Goal: Task Accomplishment & Management: Complete application form

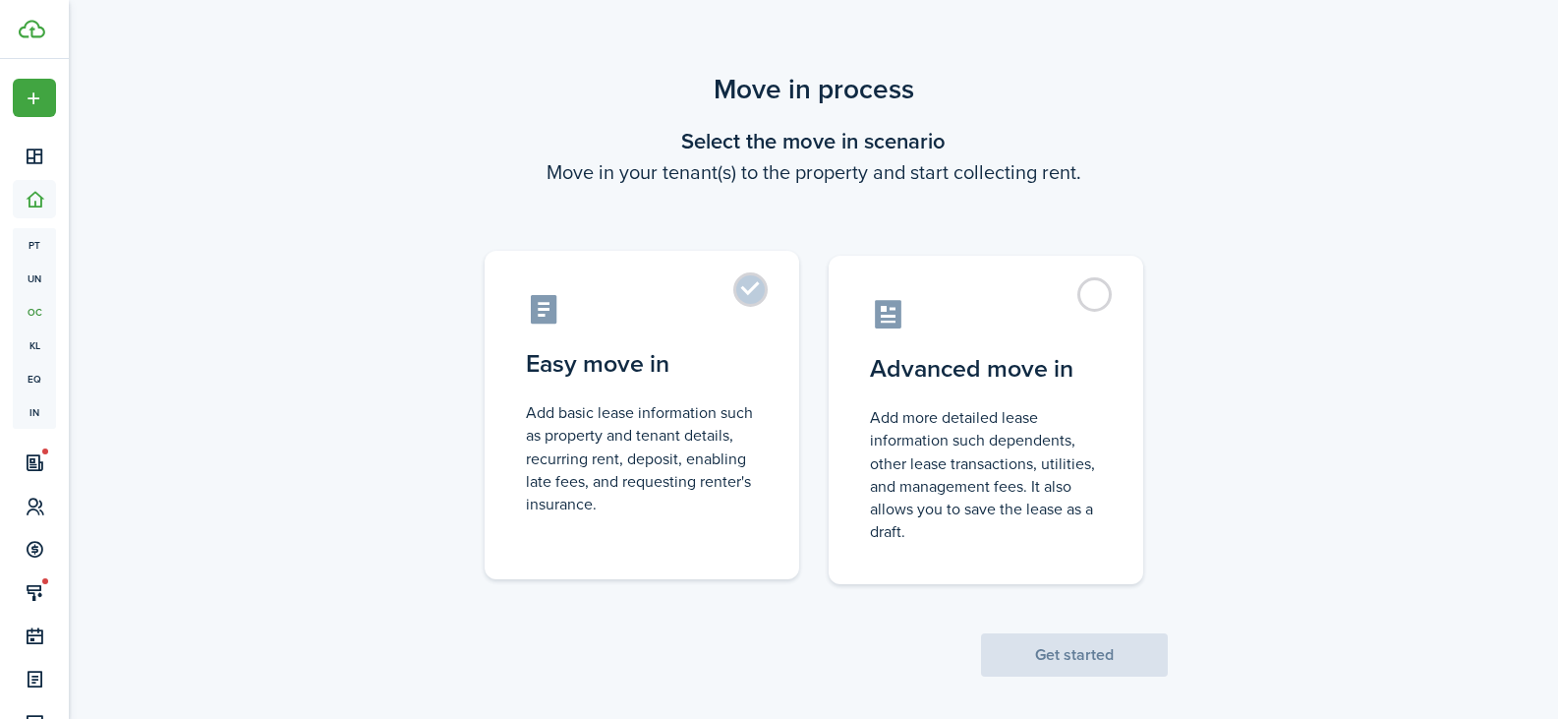
click at [662, 418] on control-radio-card-description "Add basic lease information such as property and tenant details, recurring rent…" at bounding box center [642, 458] width 232 height 114
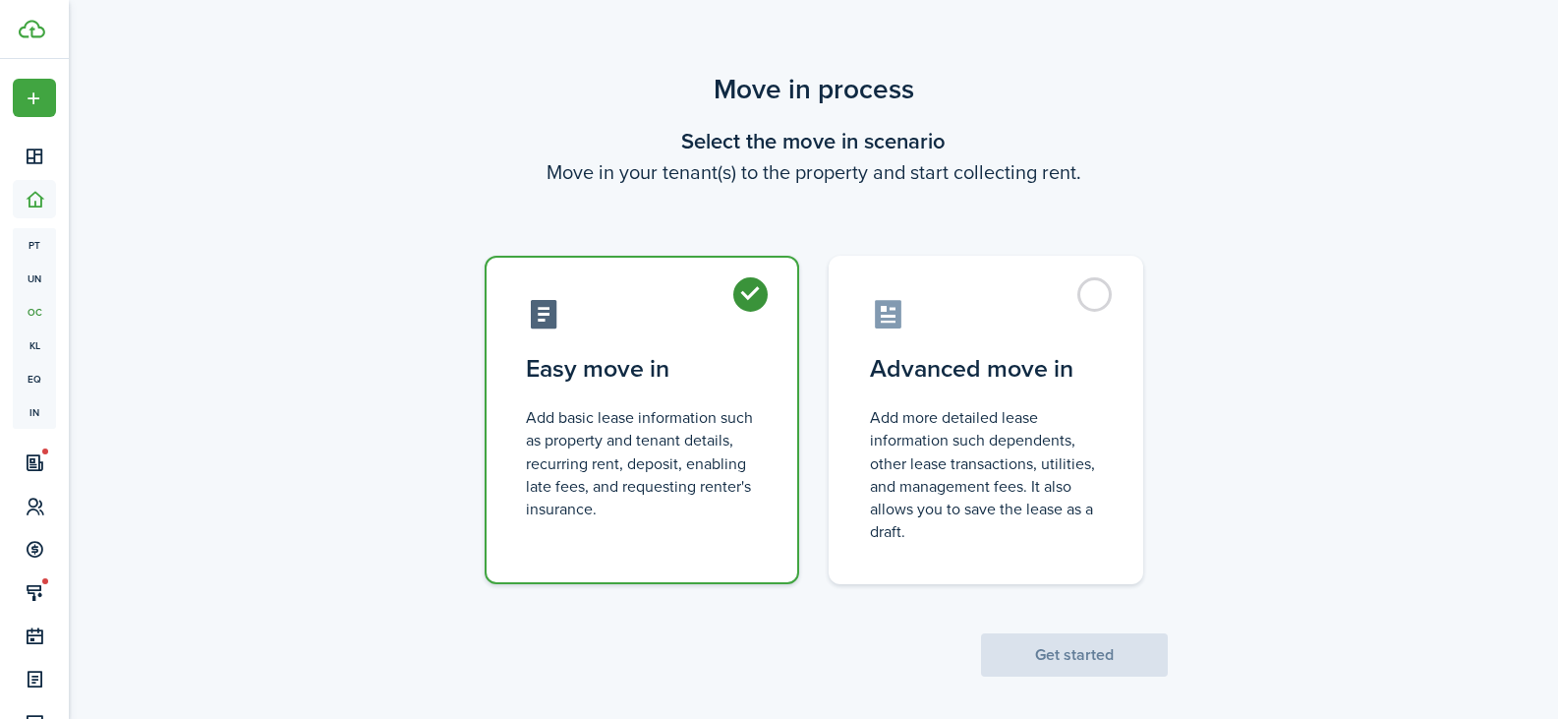
radio input "true"
click at [1048, 645] on button "Get started" at bounding box center [1074, 654] width 187 height 43
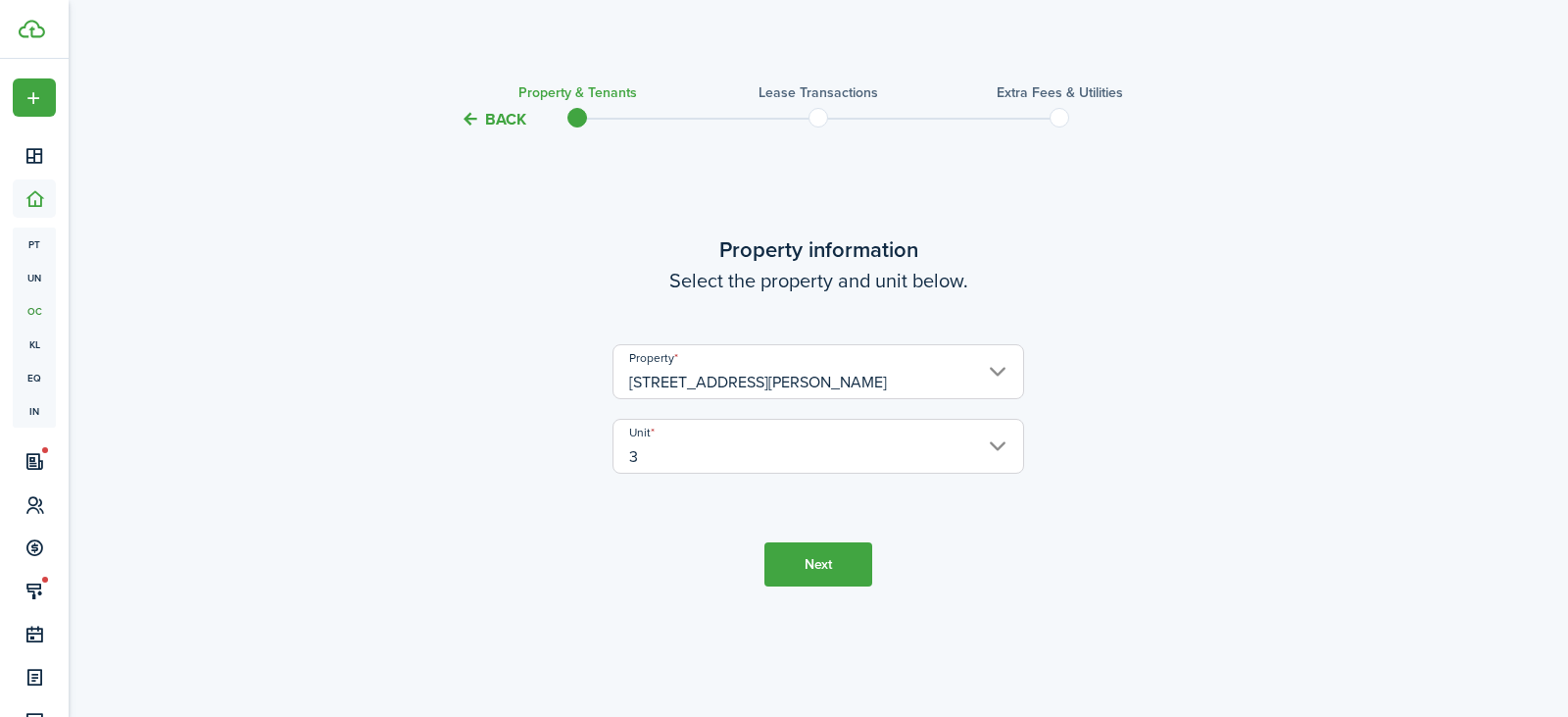
click at [812, 560] on button "Next" at bounding box center [818, 564] width 108 height 44
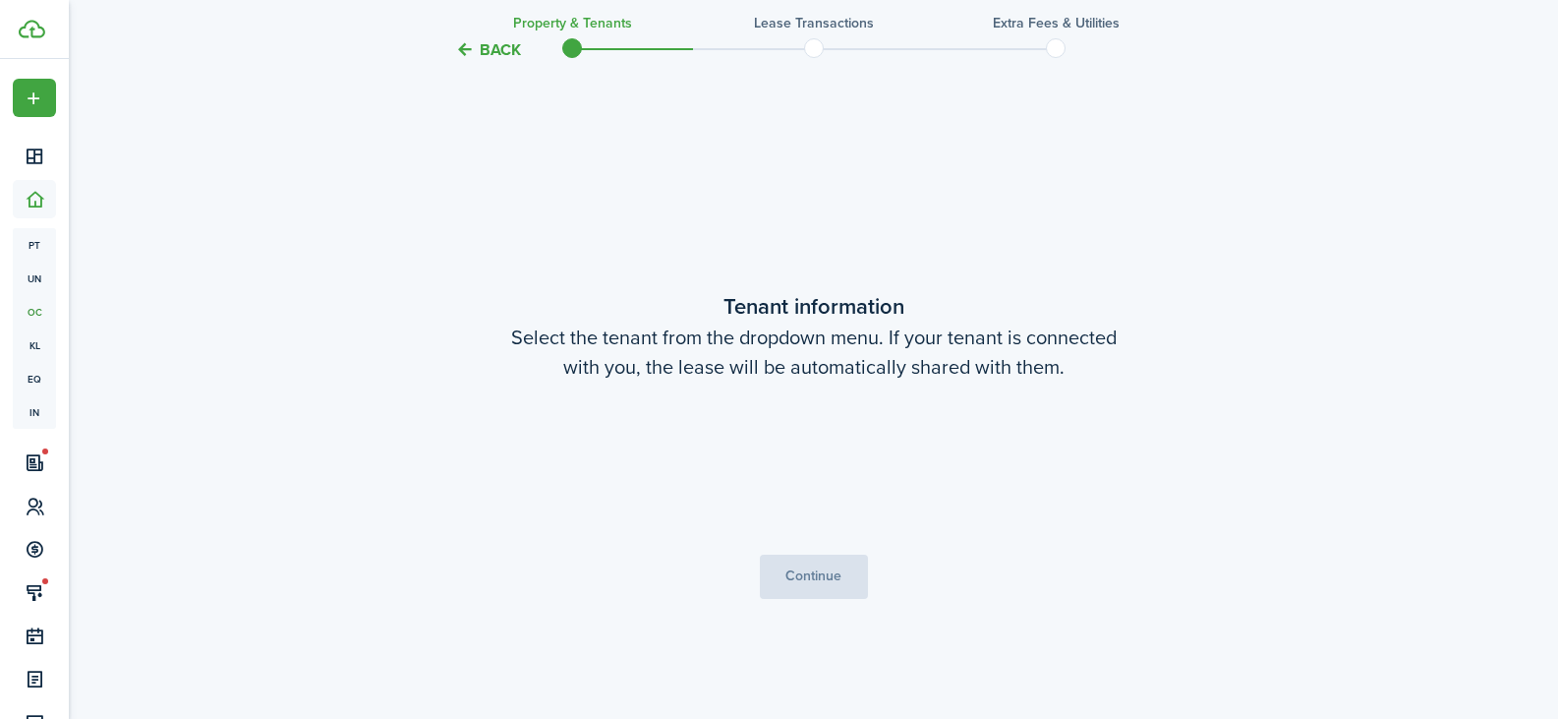
scroll to position [587, 0]
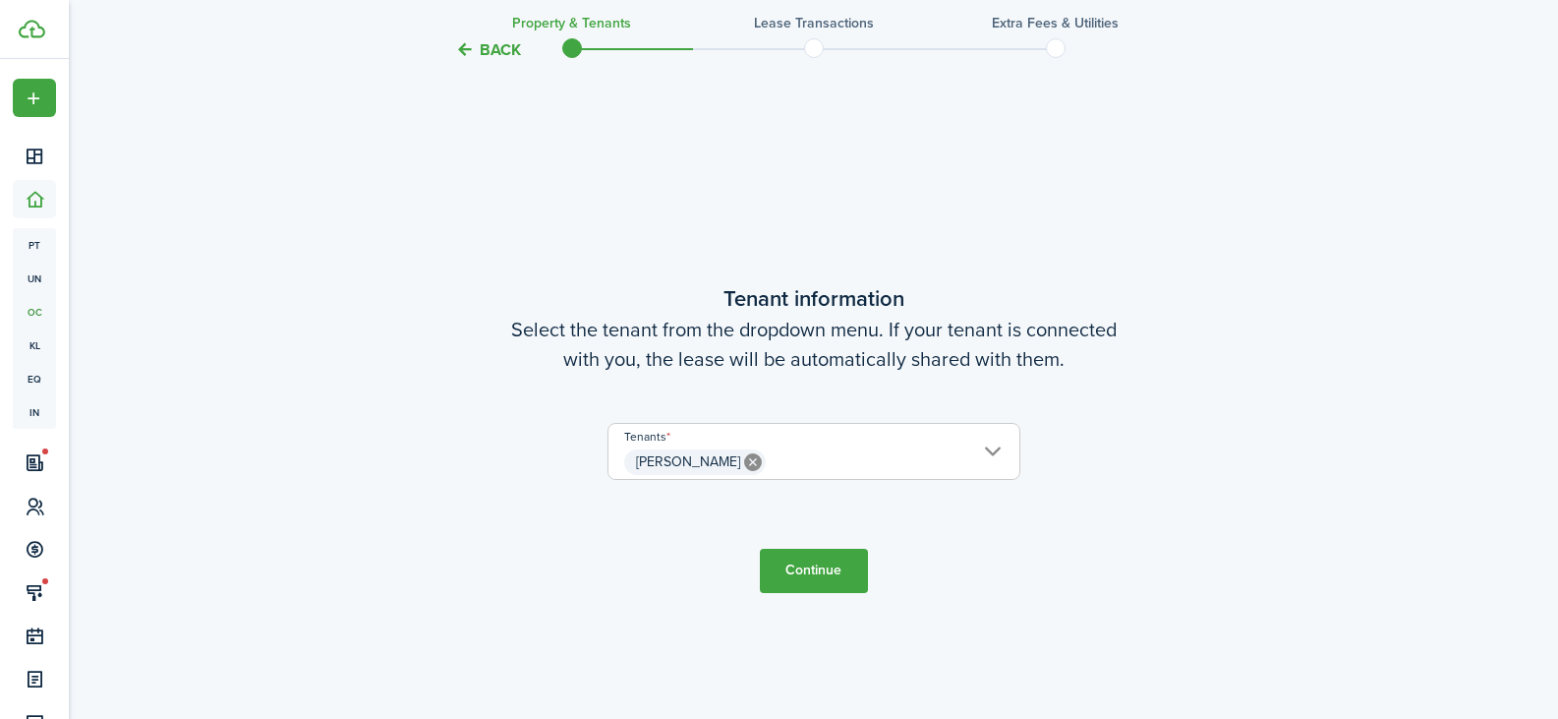
click at [813, 557] on button "Continue" at bounding box center [814, 570] width 108 height 44
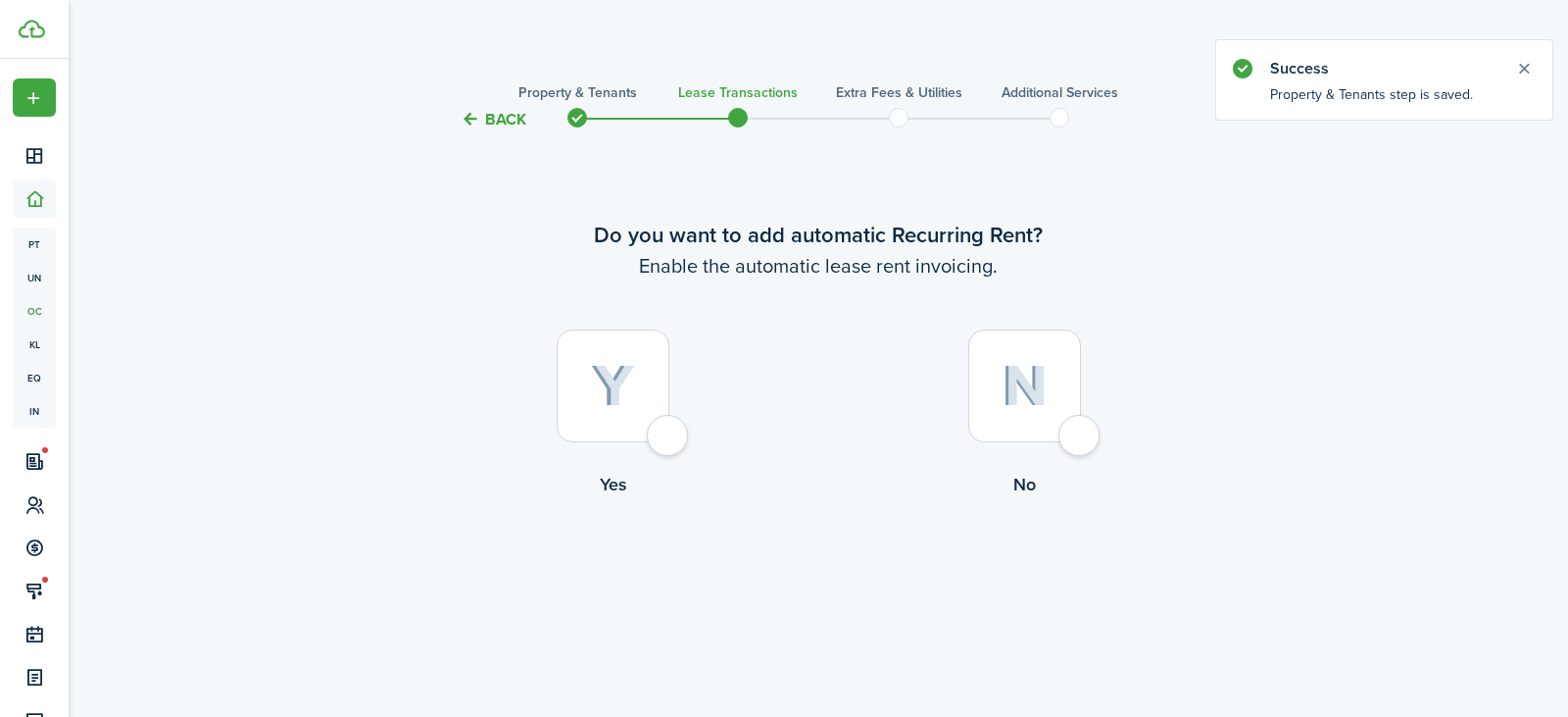
click at [669, 441] on div at bounding box center [612, 385] width 113 height 113
radio input "true"
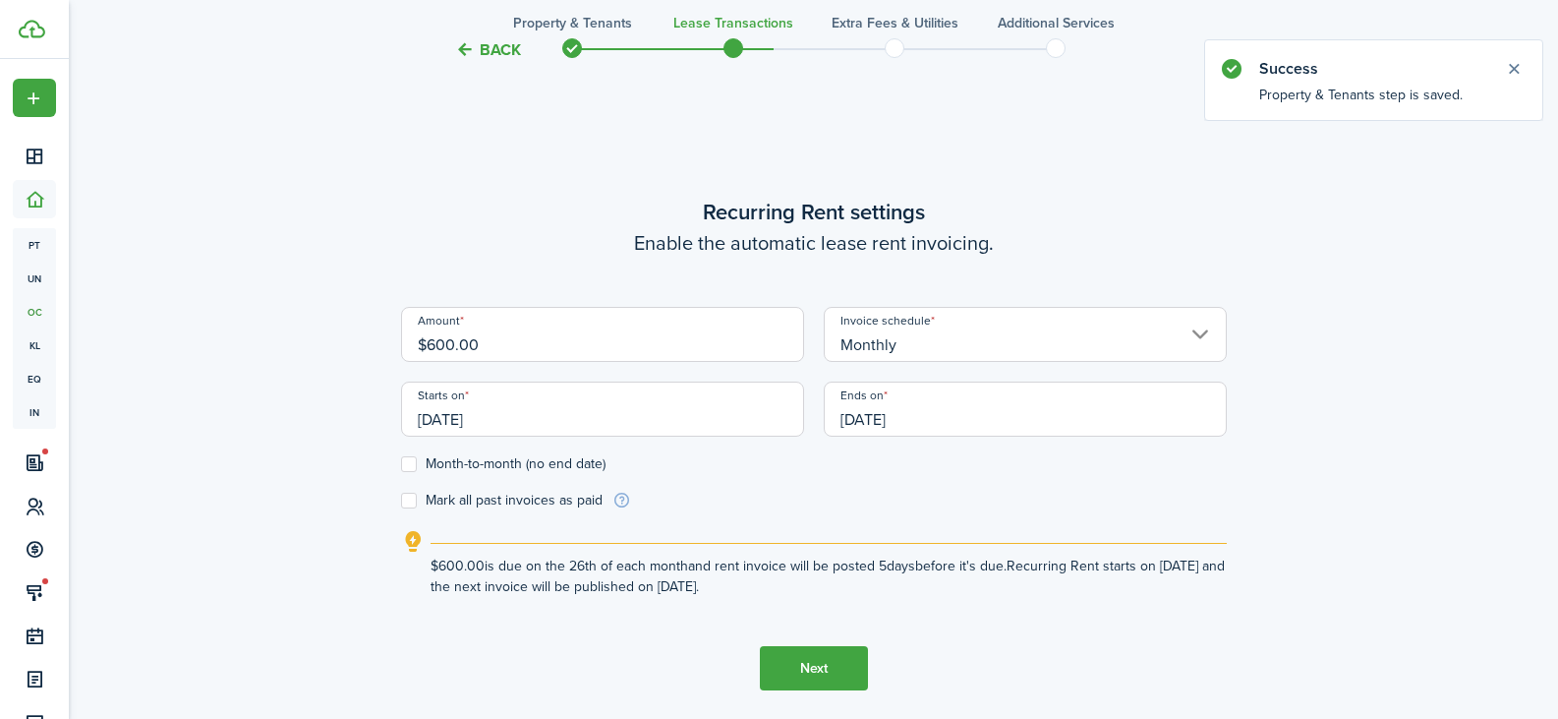
scroll to position [587, 0]
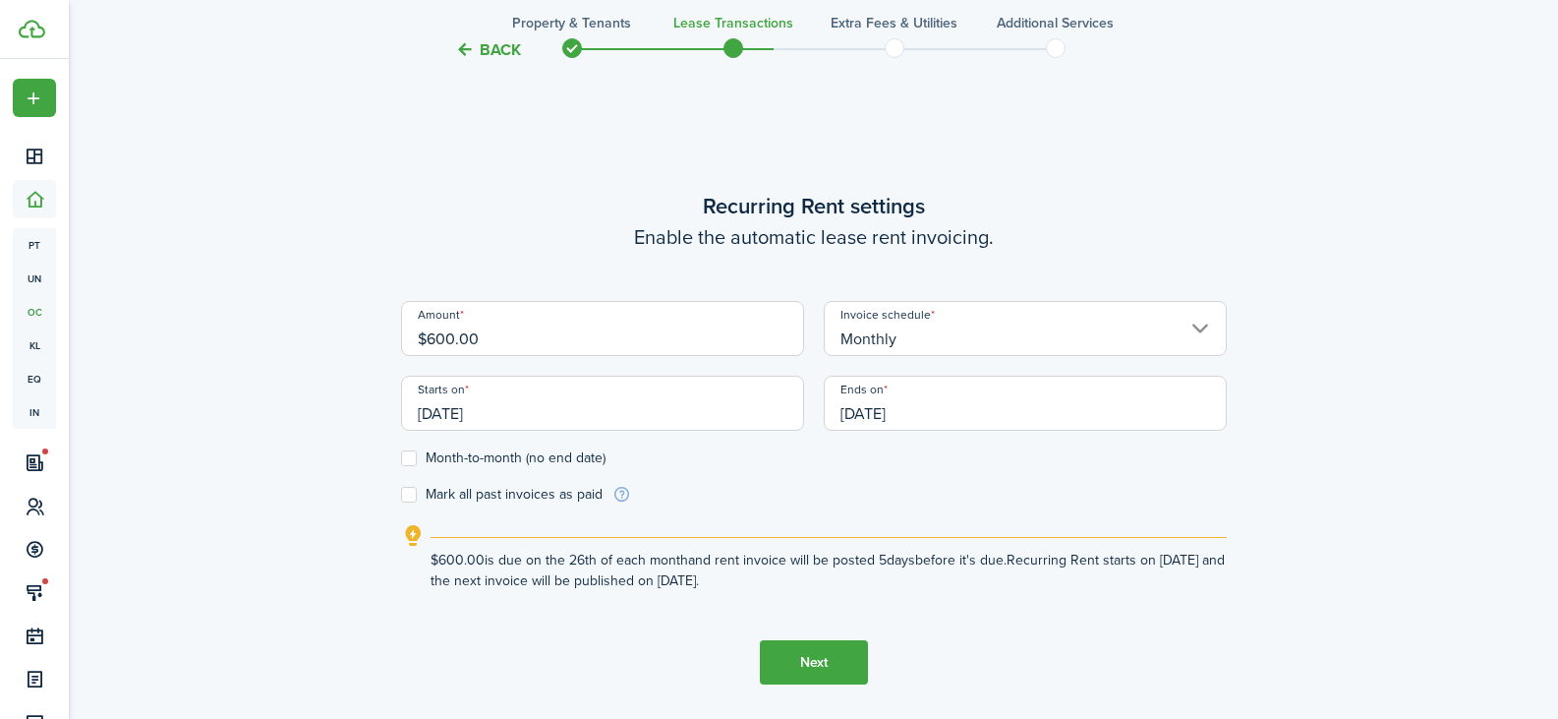
click at [489, 409] on input "[DATE]" at bounding box center [602, 402] width 403 height 55
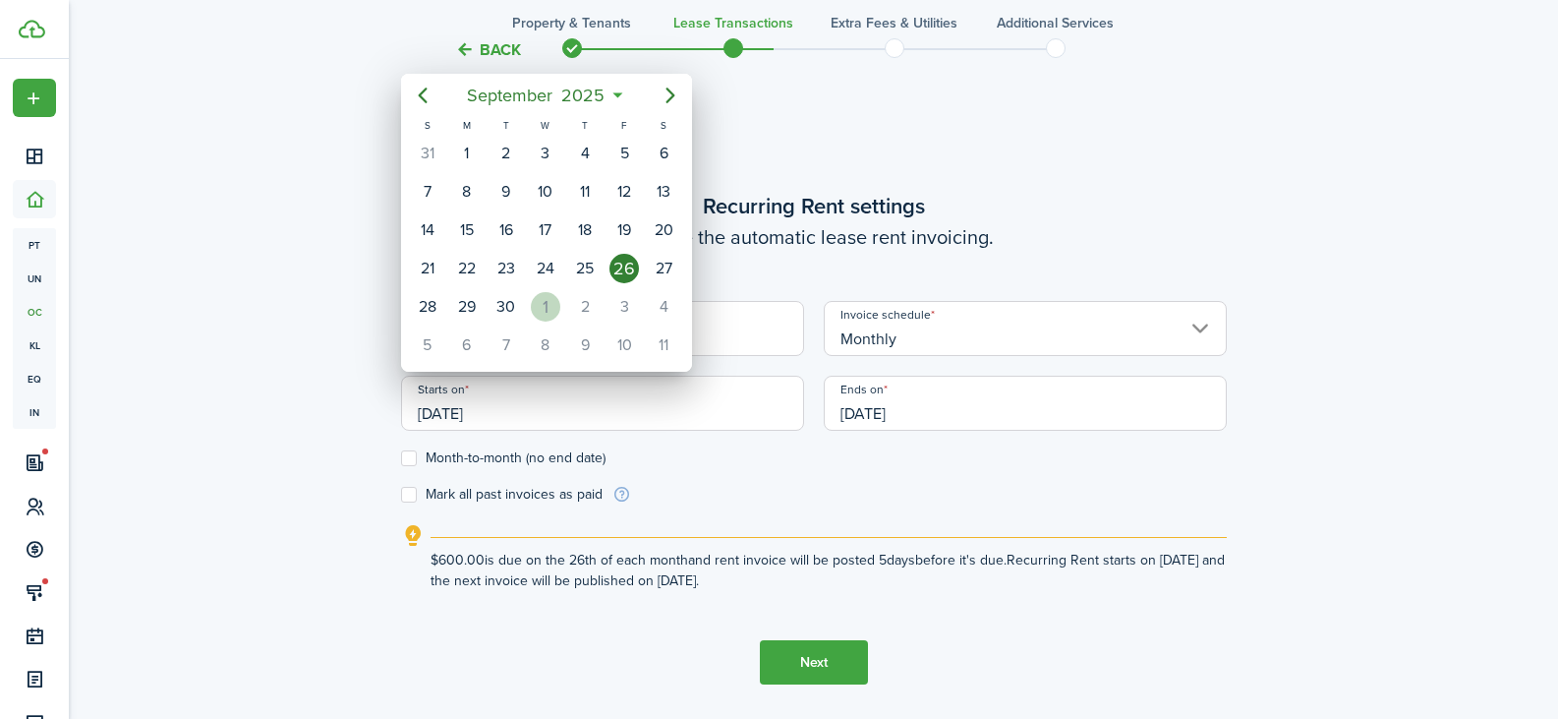
click at [547, 298] on div "1" at bounding box center [545, 306] width 29 height 29
type input "[DATE]"
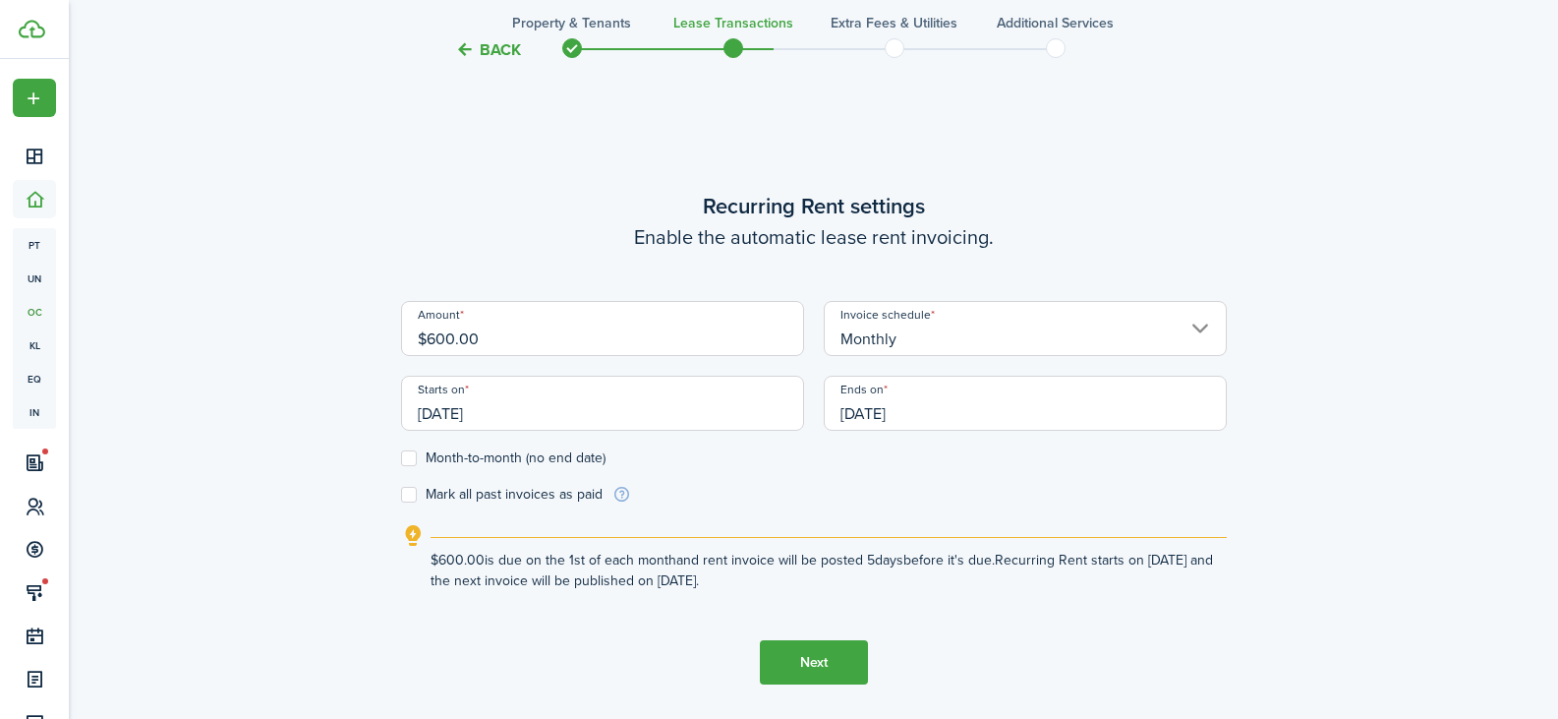
click at [846, 413] on input "[DATE]" at bounding box center [1025, 402] width 403 height 55
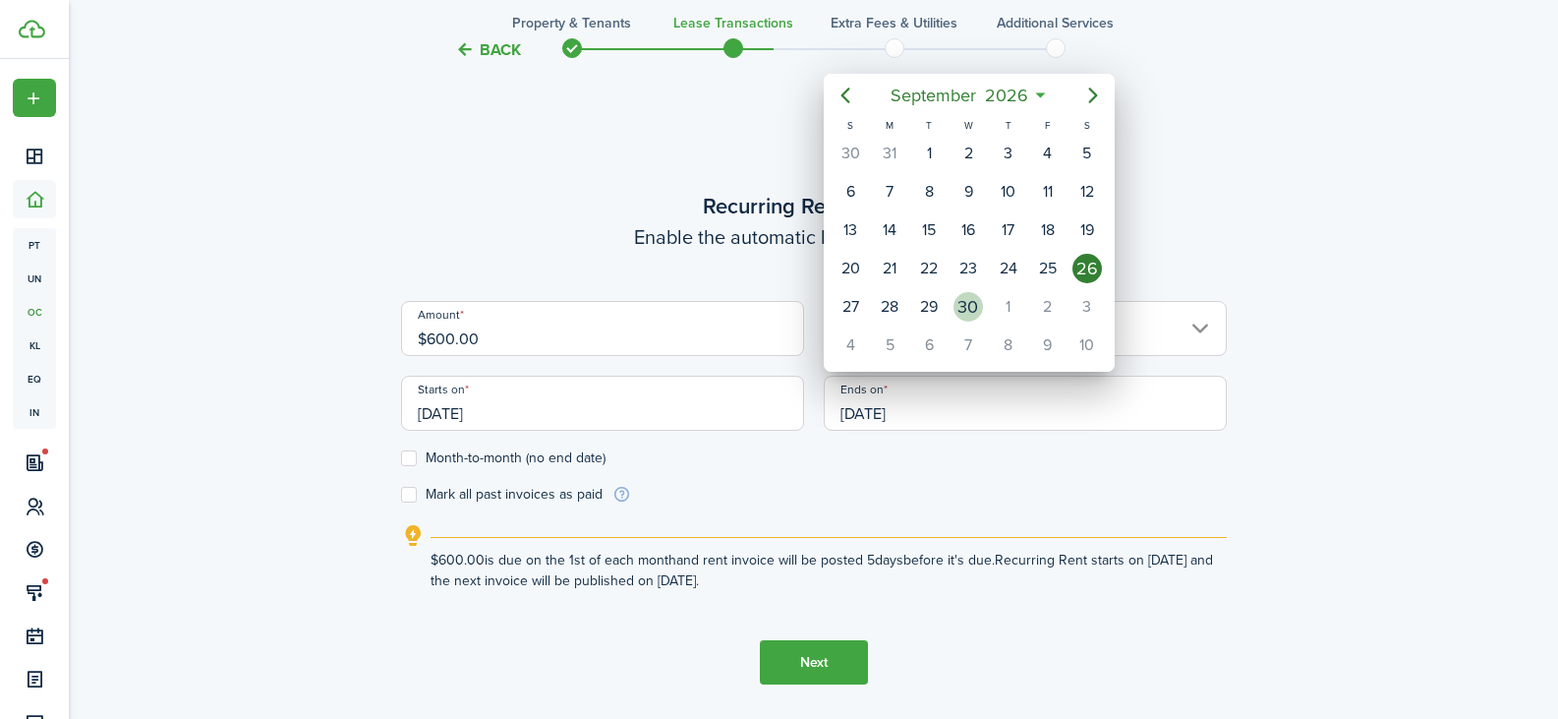
click at [982, 306] on div "30" at bounding box center [967, 306] width 29 height 29
type input "[DATE]"
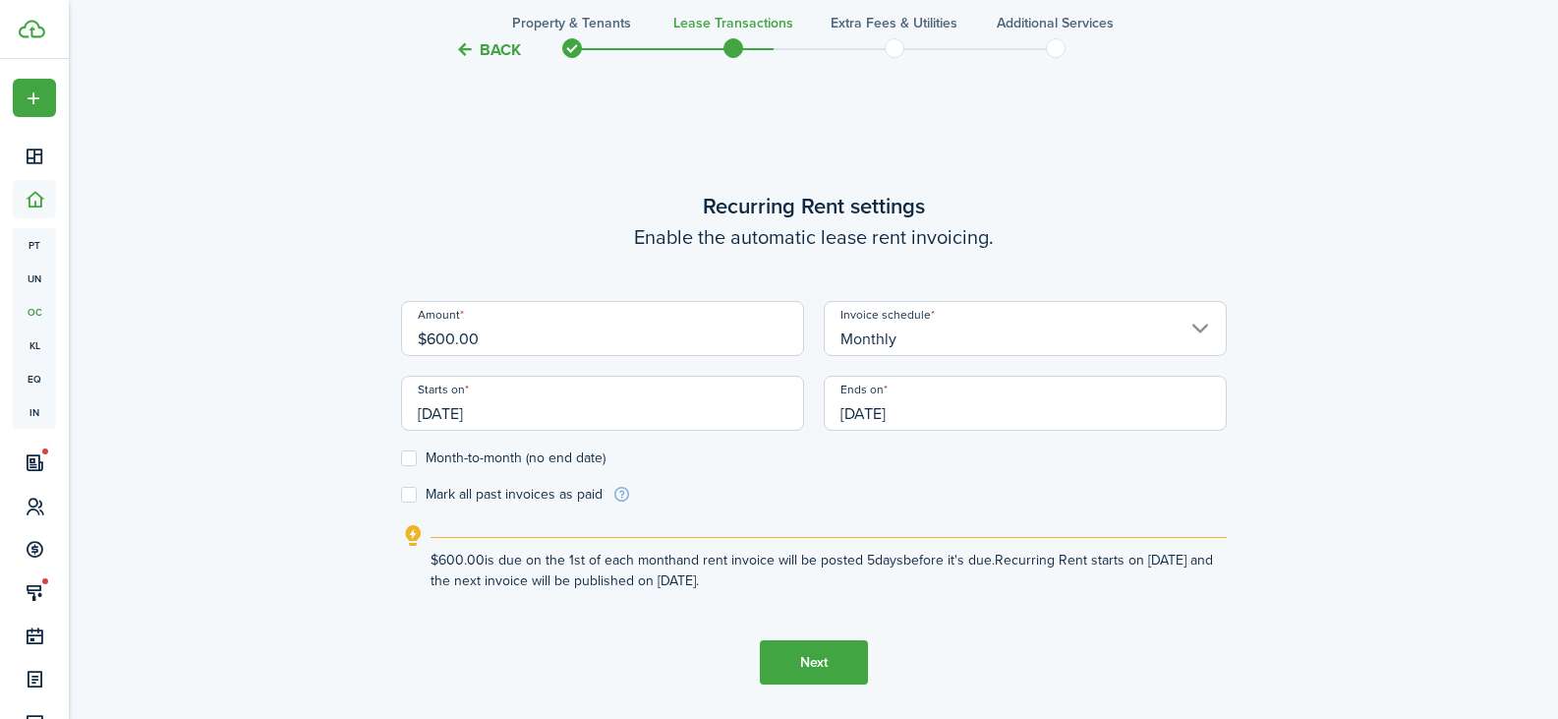
drag, startPoint x: 486, startPoint y: 337, endPoint x: 339, endPoint y: 336, distance: 146.5
click at [339, 336] on div "Back Property & Tenants Lease Transactions Extra fees & Utilities Additional Se…" at bounding box center [814, 139] width 1140 height 1314
type input "$750.00"
click at [618, 569] on explanation-description "$750.00 is due on the 1st of each month and rent invoice will be posted 5 days …" at bounding box center [829, 569] width 796 height 41
click at [792, 660] on button "Next" at bounding box center [814, 662] width 108 height 44
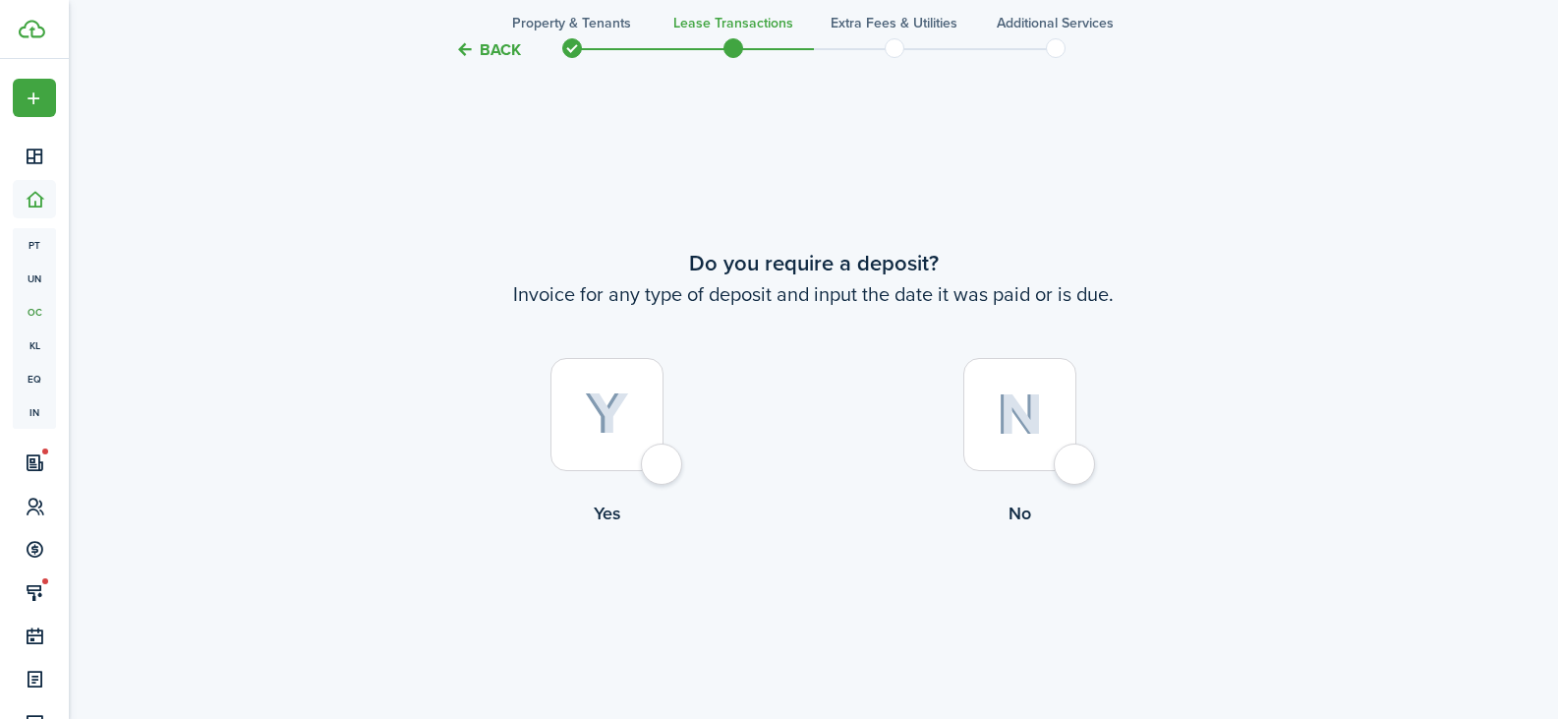
scroll to position [1305, 0]
click at [657, 457] on div at bounding box center [606, 413] width 113 height 113
radio input "true"
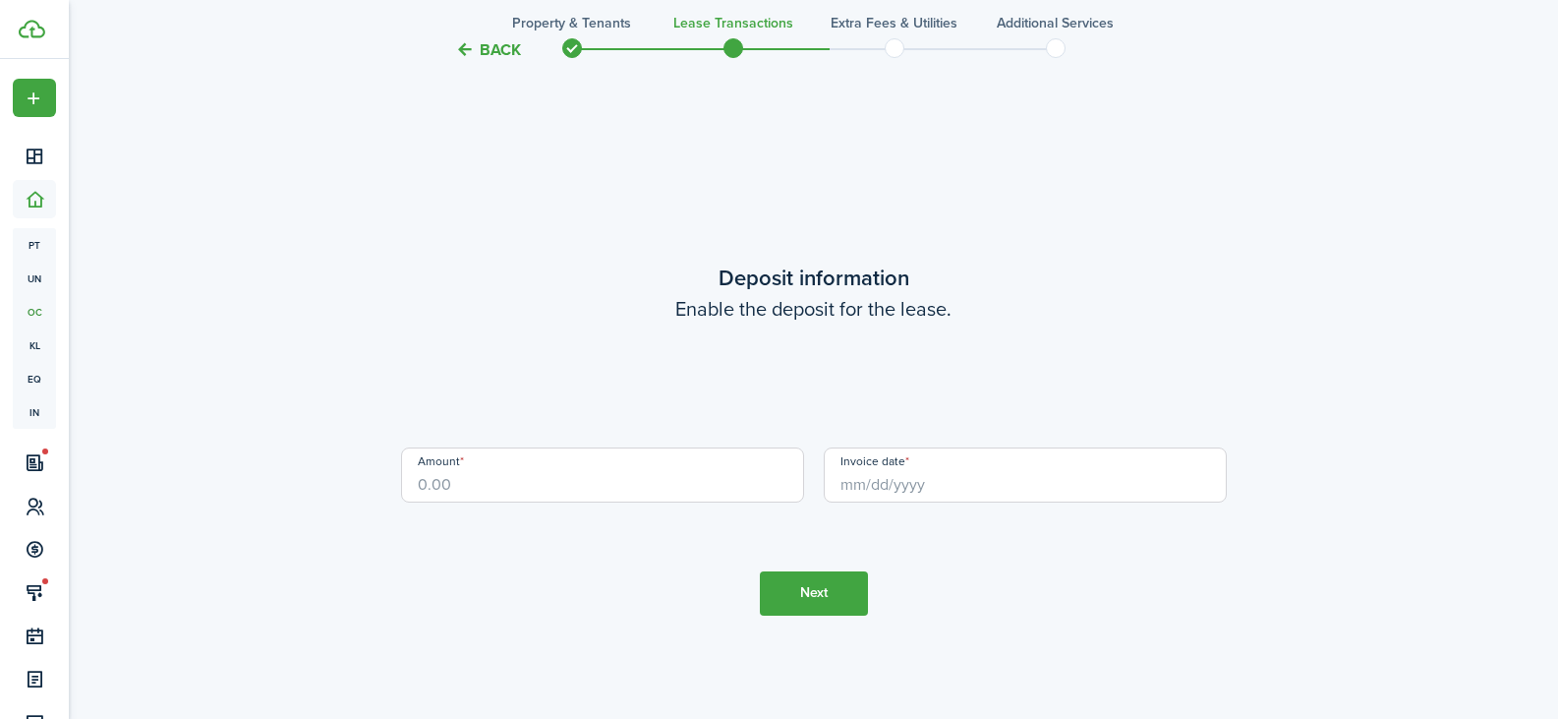
scroll to position [2024, 0]
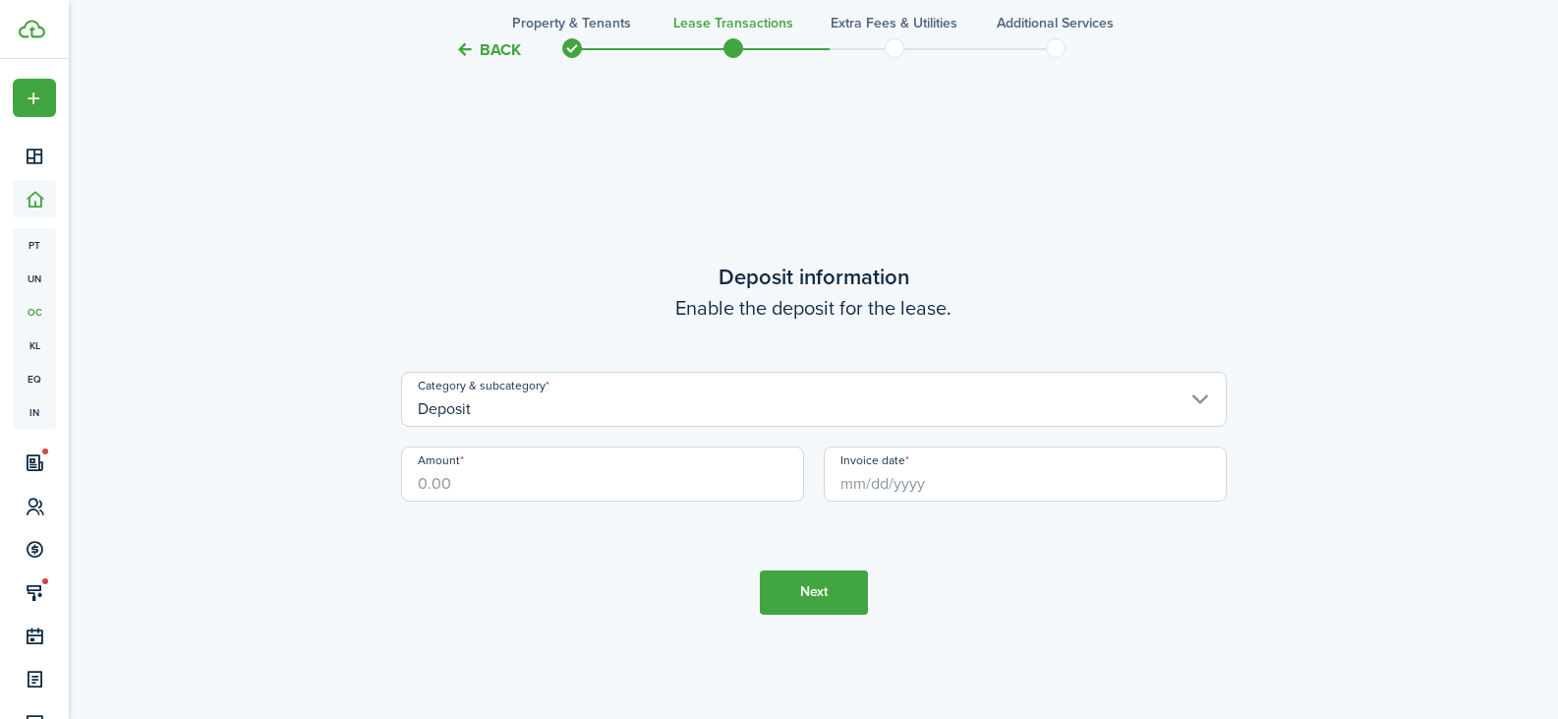
click at [588, 410] on input "Deposit" at bounding box center [814, 399] width 826 height 55
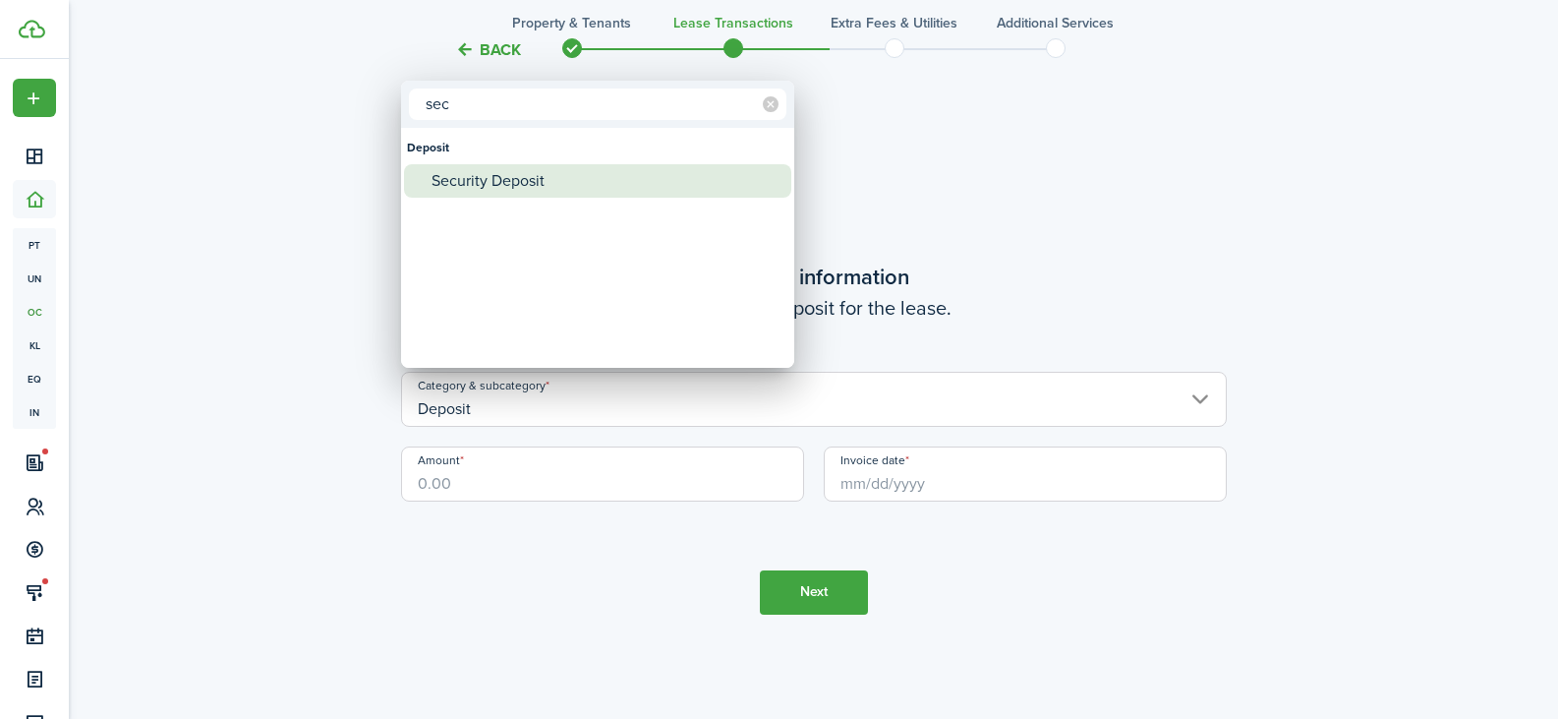
type input "sec"
click at [522, 185] on div "Security Deposit" at bounding box center [605, 180] width 348 height 33
type input "Deposit / Security Deposit"
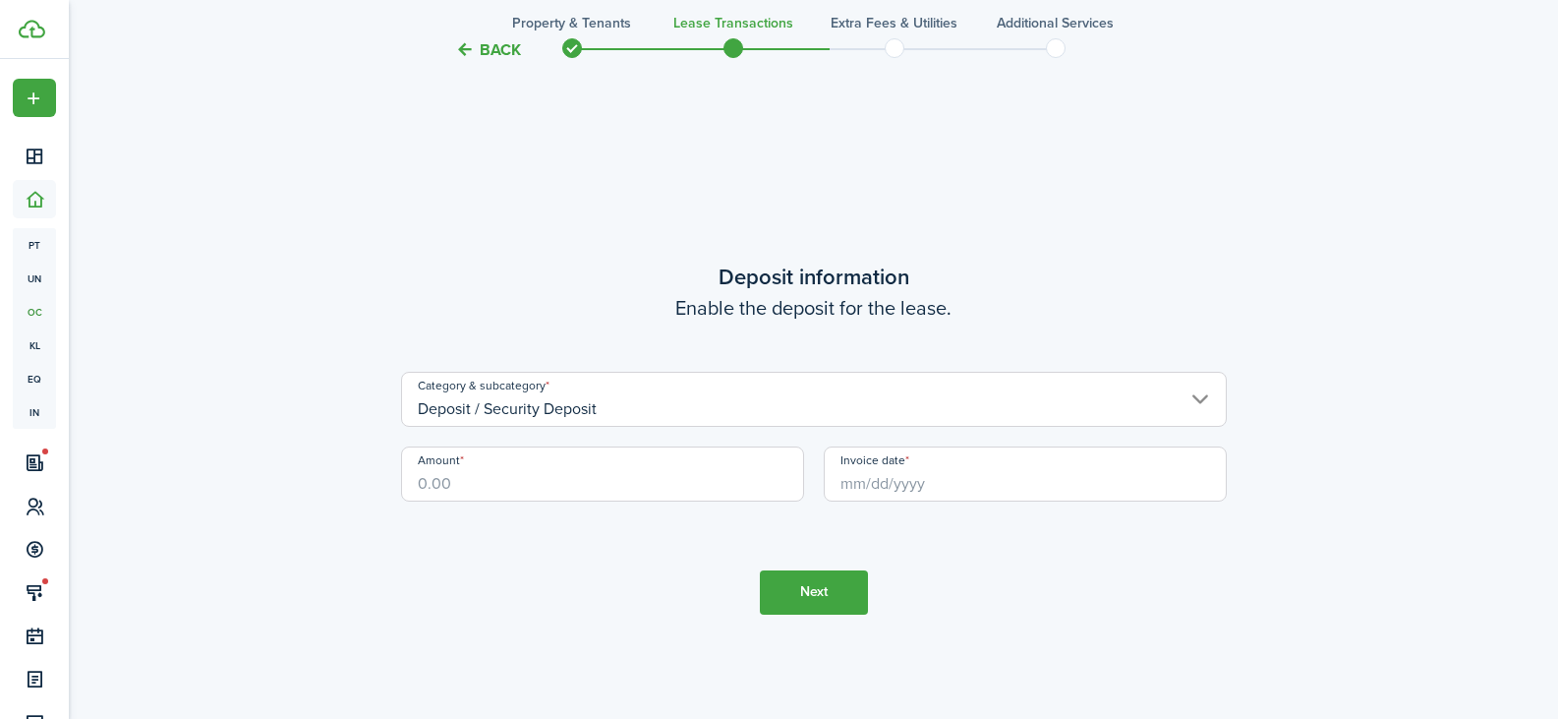
click at [431, 485] on input "Amount" at bounding box center [602, 473] width 403 height 55
click at [878, 494] on input "Invoice date" at bounding box center [1025, 473] width 403 height 55
type input "$750.00"
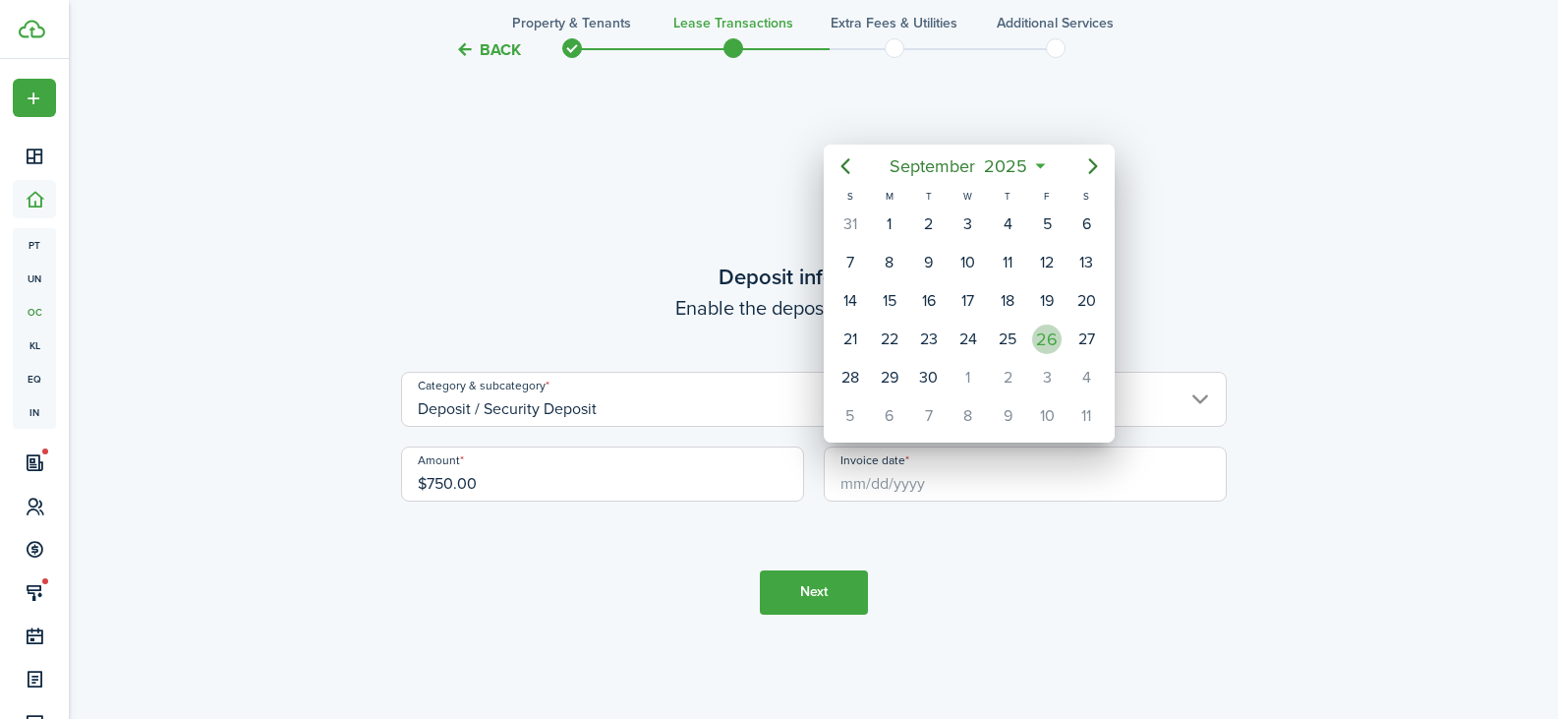
click at [1054, 335] on div "26" at bounding box center [1046, 338] width 29 height 29
type input "[DATE]"
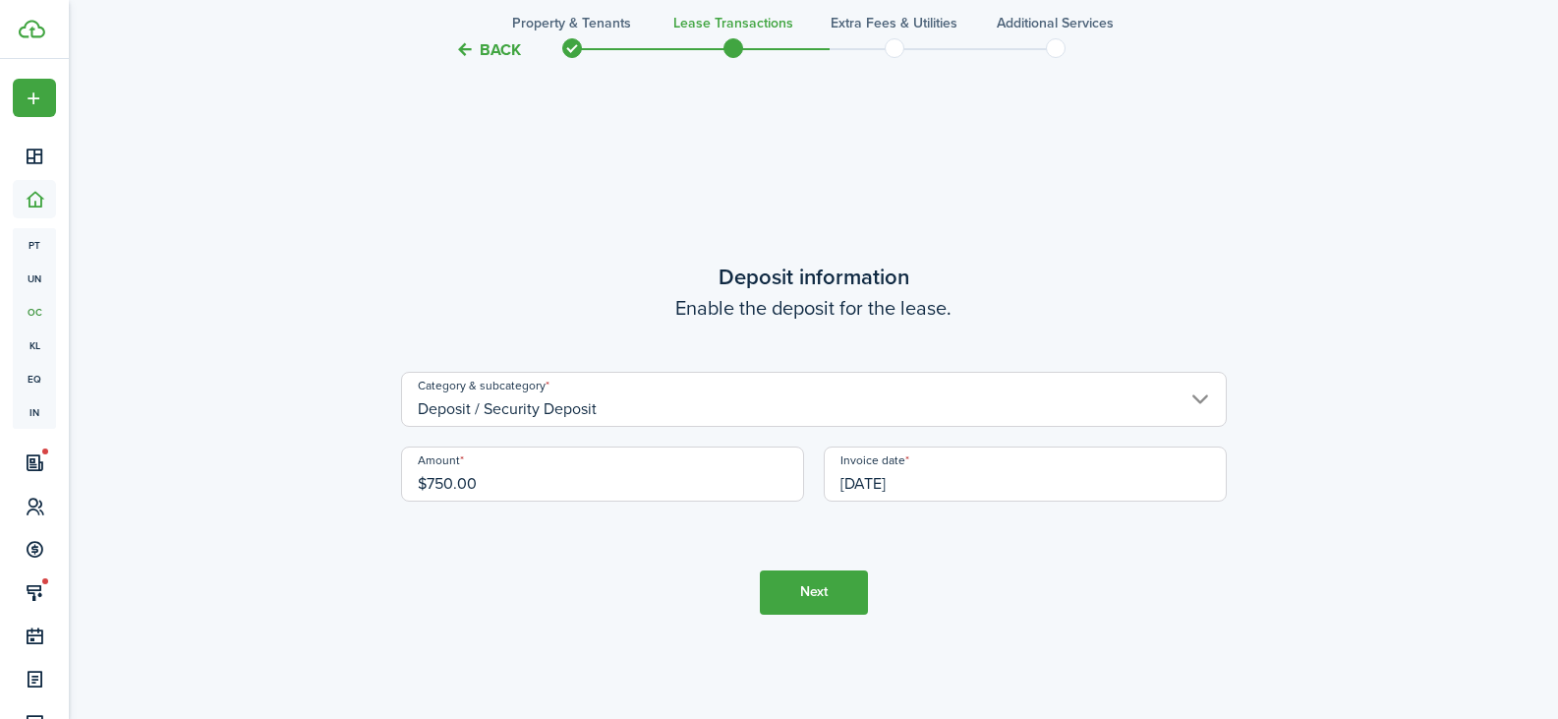
click at [823, 588] on button "Next" at bounding box center [814, 592] width 108 height 44
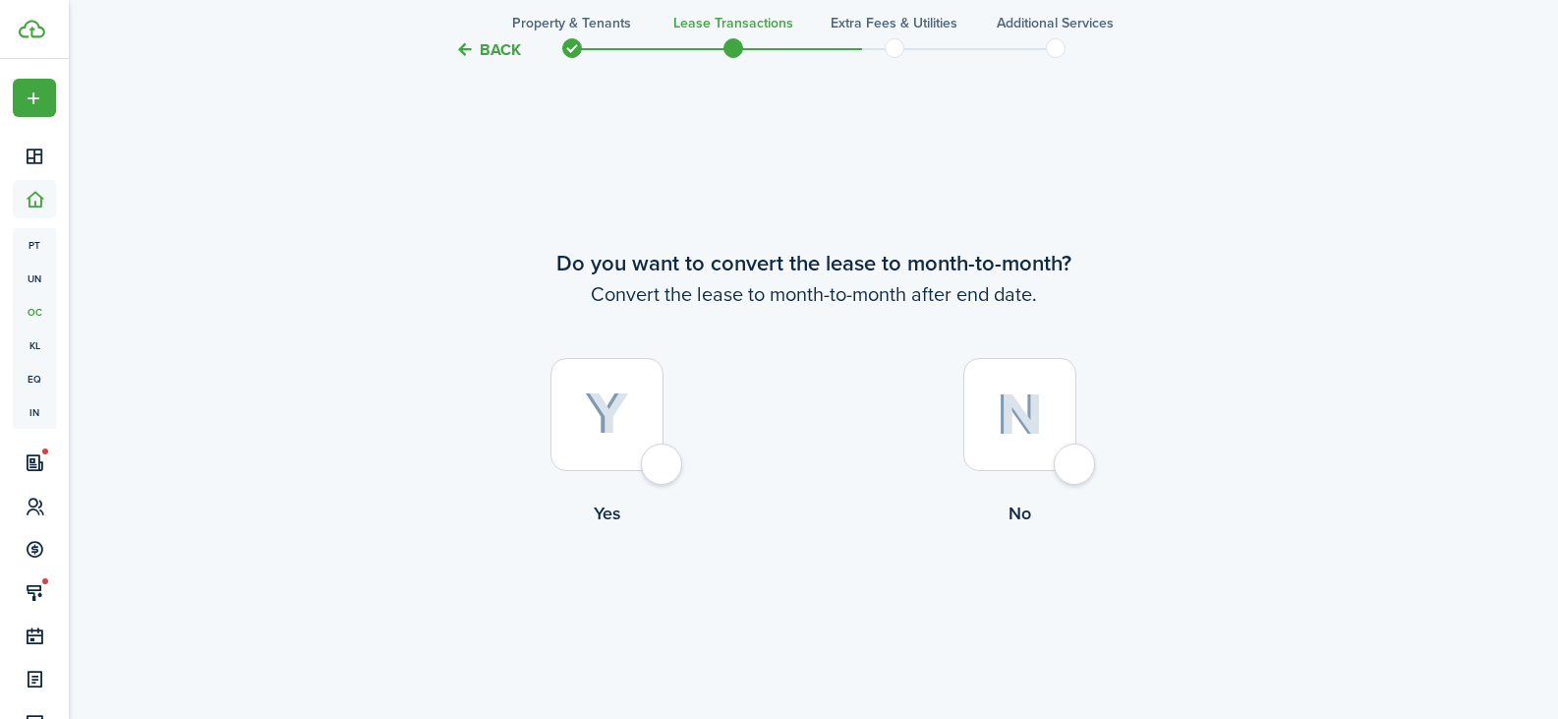
scroll to position [2742, 0]
click at [1067, 462] on div at bounding box center [1019, 413] width 113 height 113
radio input "true"
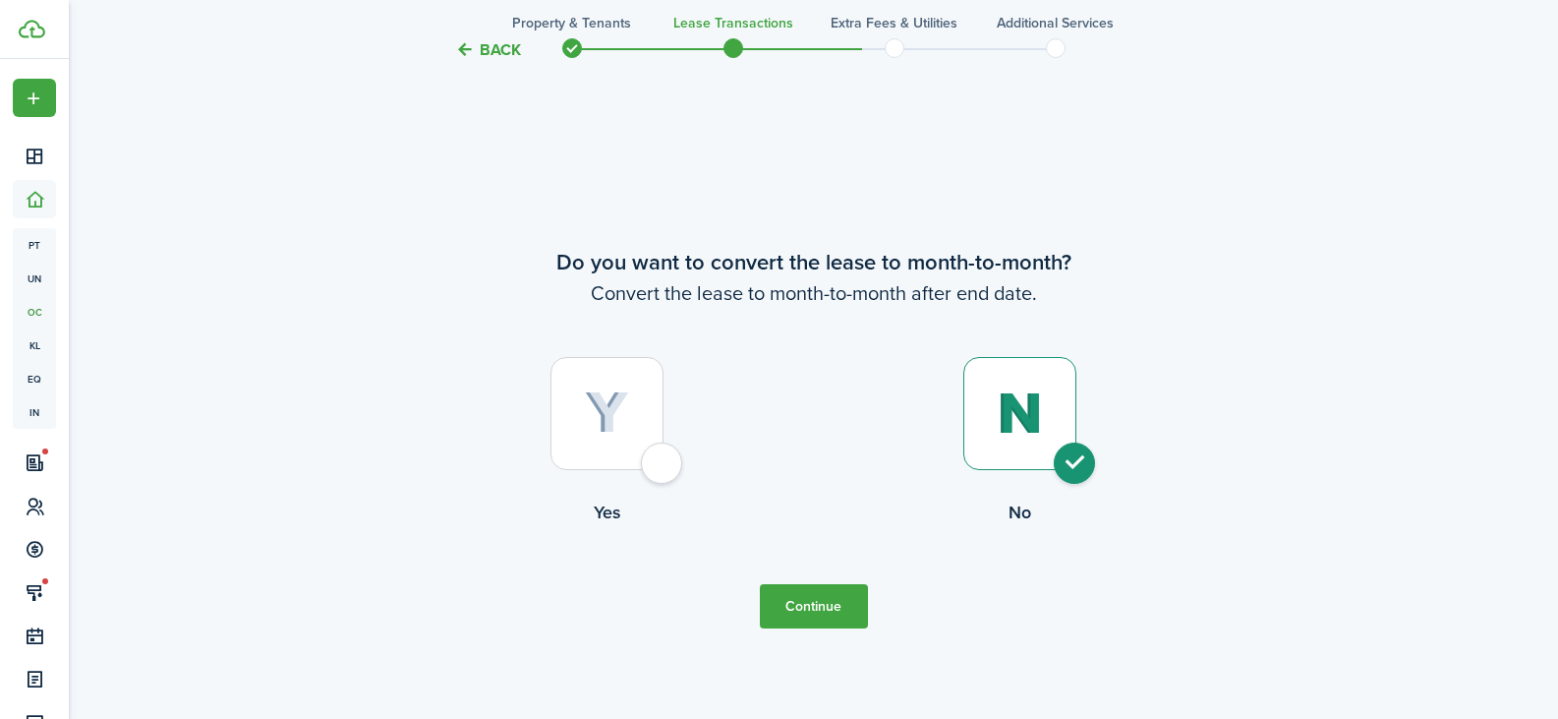
click at [786, 612] on button "Continue" at bounding box center [814, 606] width 108 height 44
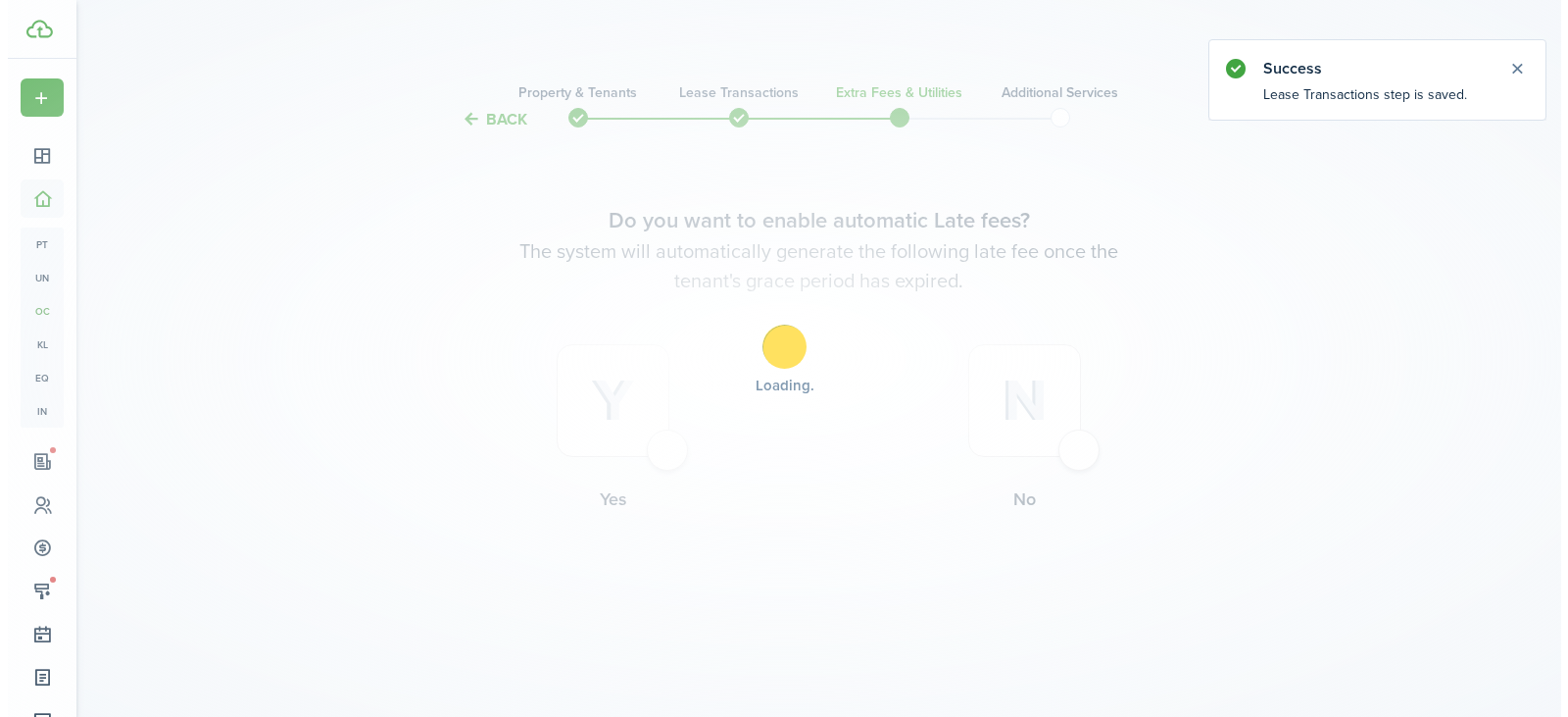
scroll to position [0, 0]
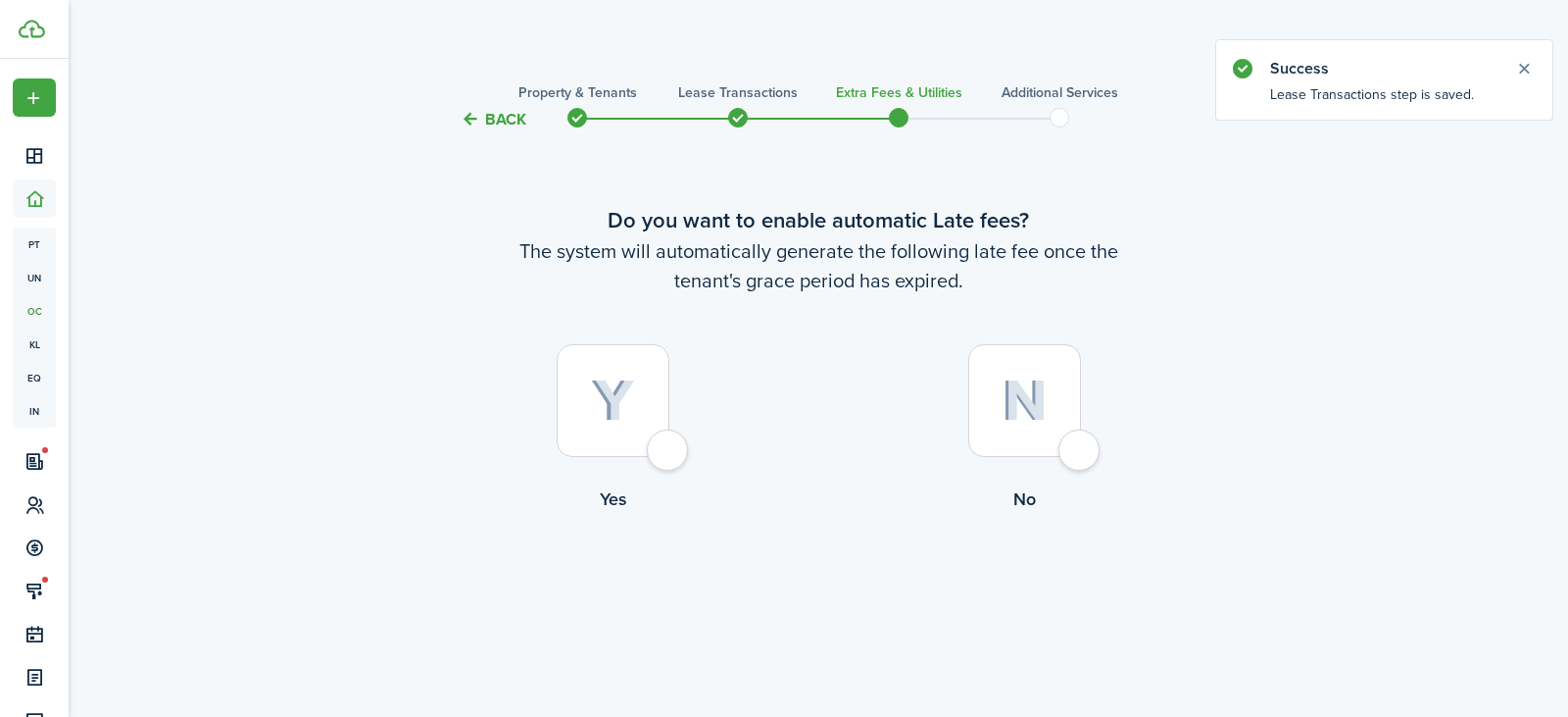
click at [665, 457] on div at bounding box center [612, 400] width 113 height 113
radio input "true"
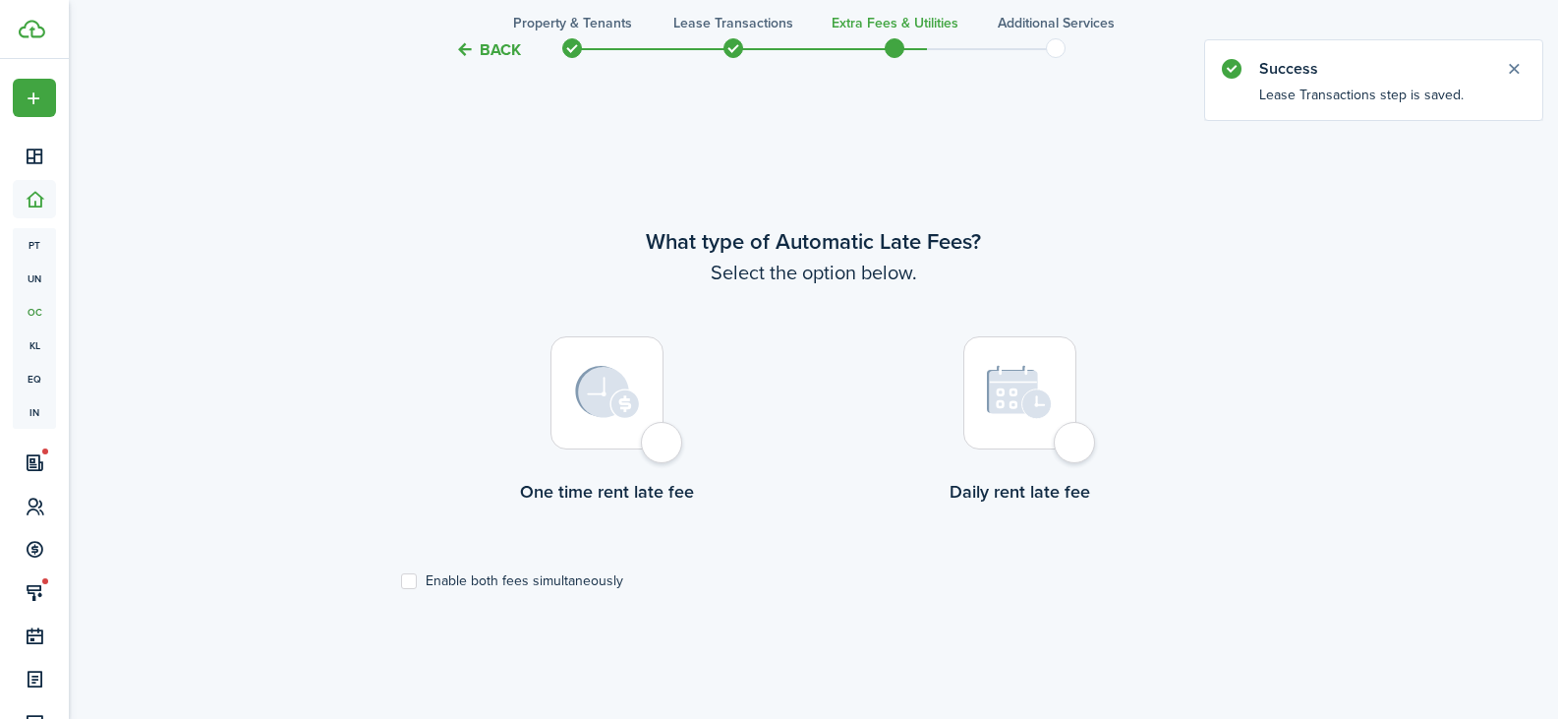
scroll to position [587, 0]
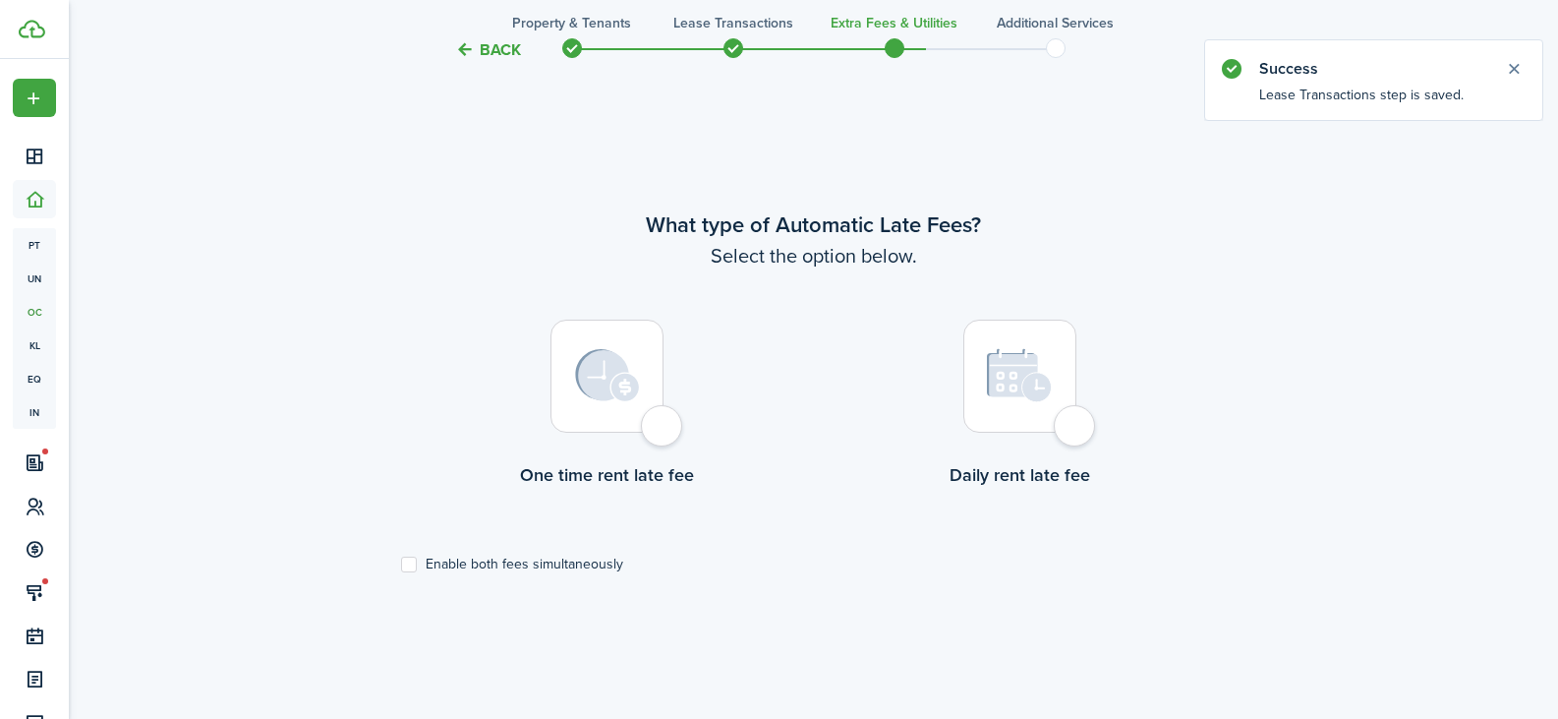
click at [663, 426] on div at bounding box center [606, 375] width 113 height 113
radio input "true"
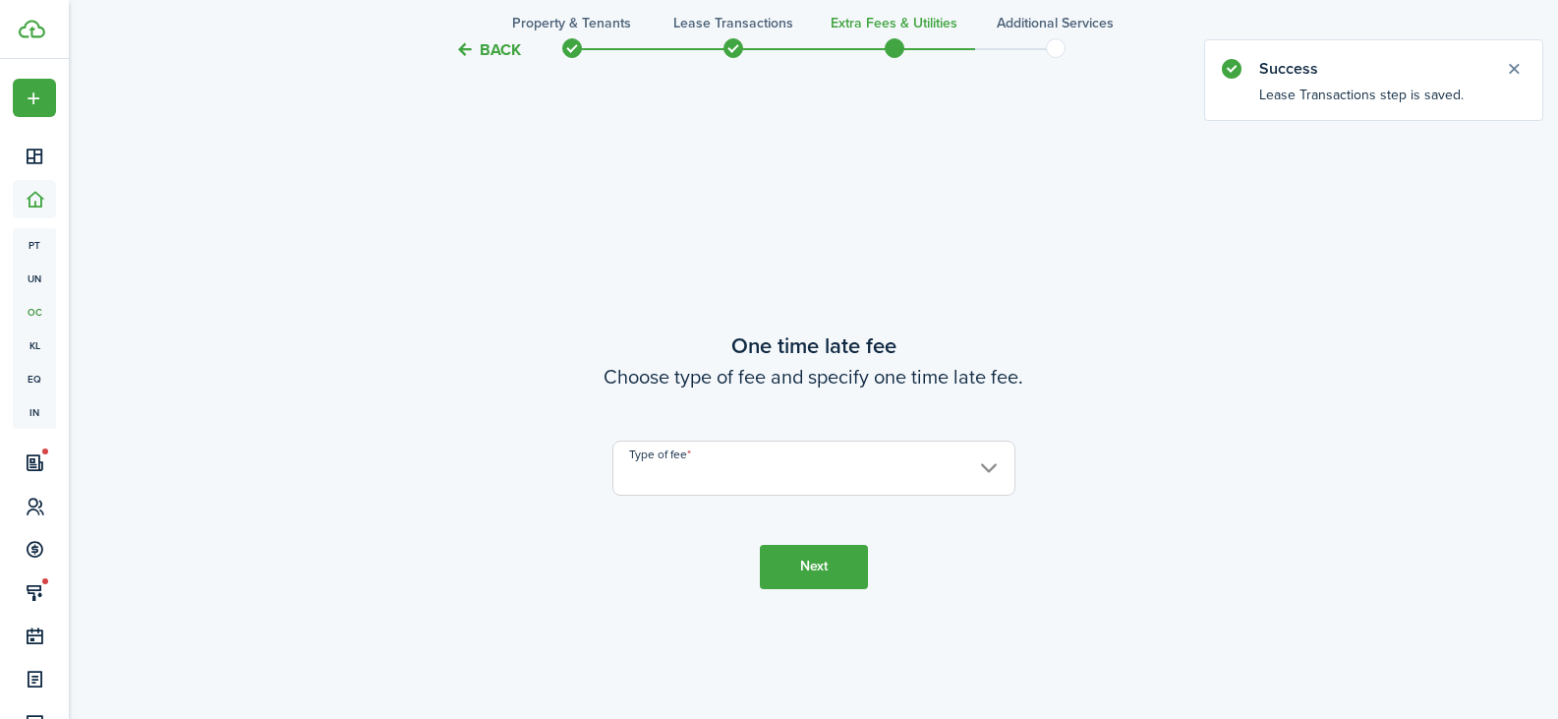
scroll to position [1305, 0]
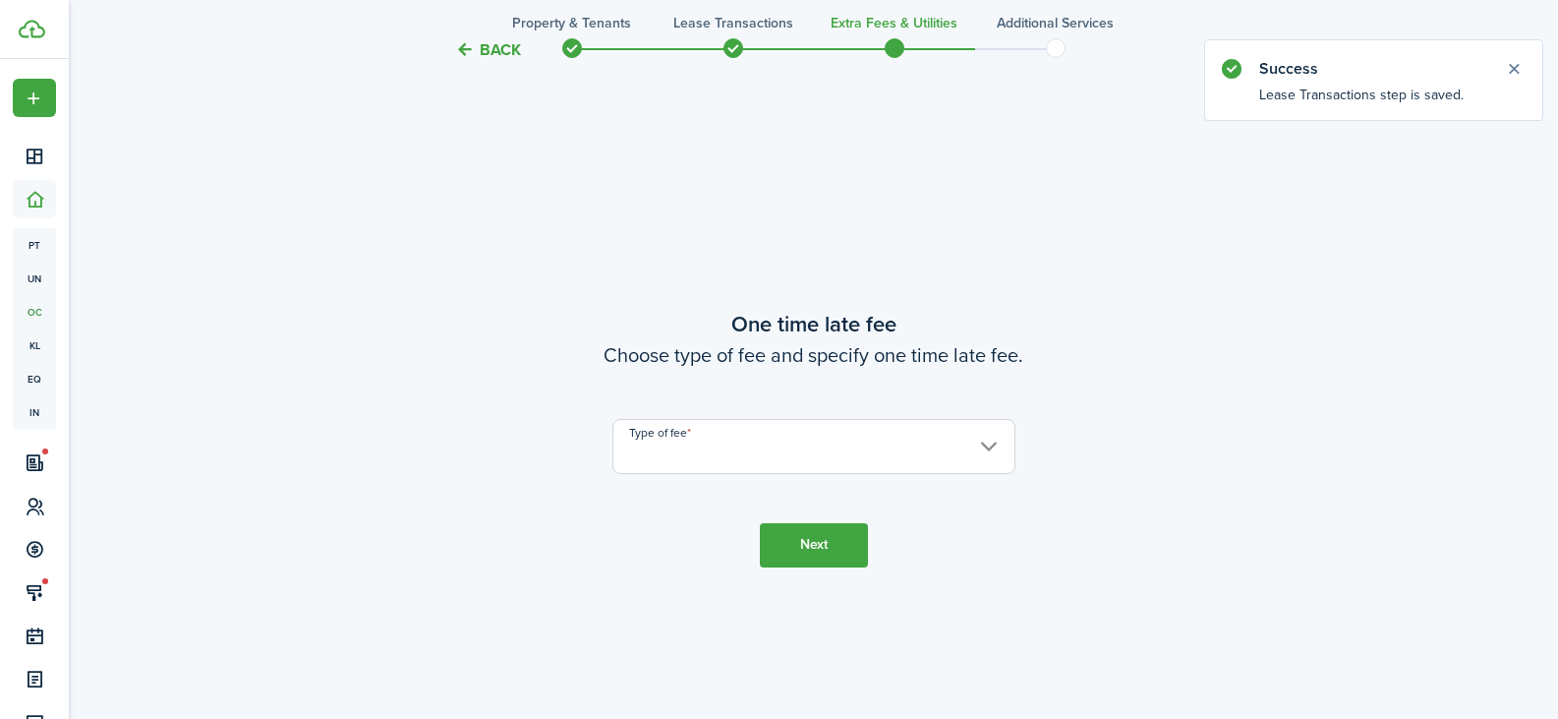
click at [694, 466] on input "Type of fee" at bounding box center [813, 446] width 403 height 55
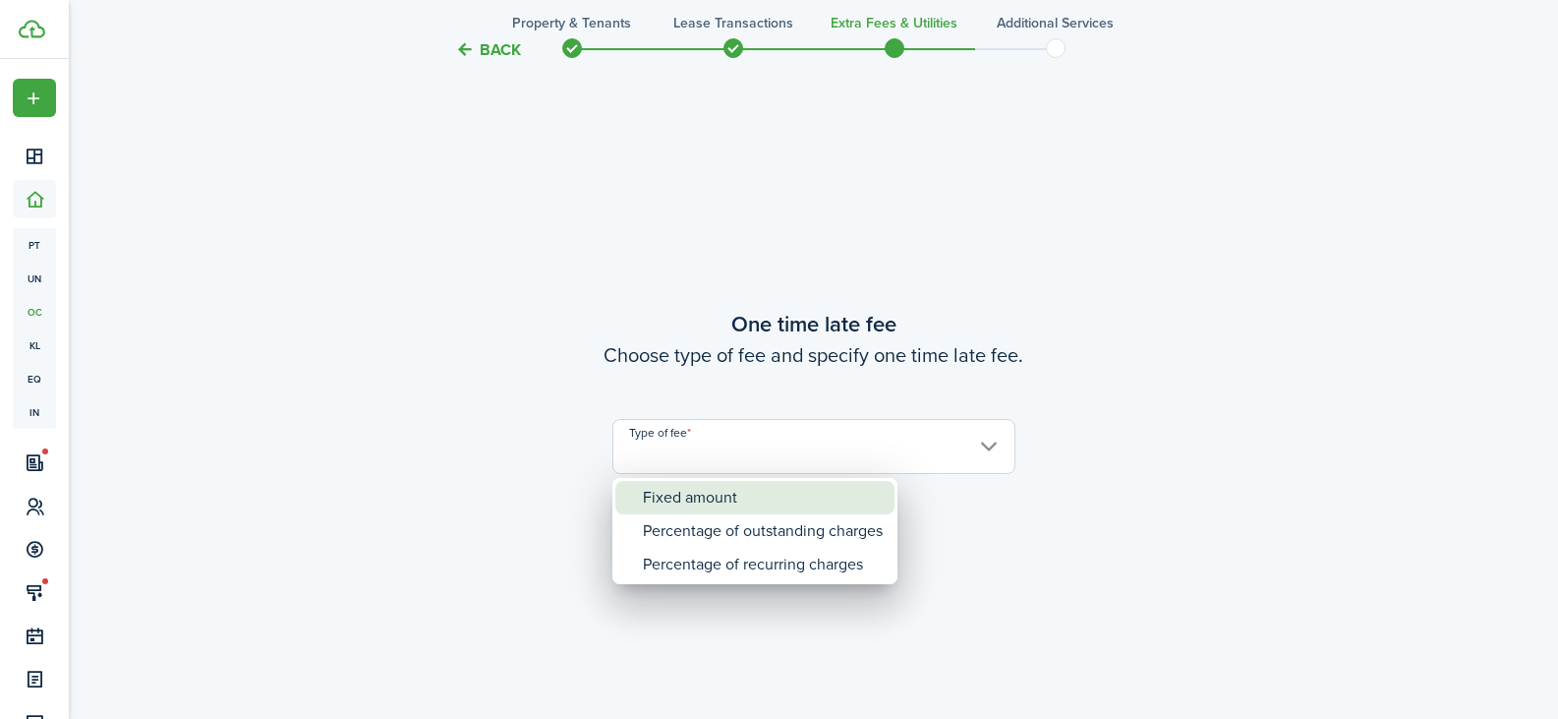
click at [685, 502] on div "Fixed amount" at bounding box center [763, 497] width 240 height 33
type input "Fixed amount"
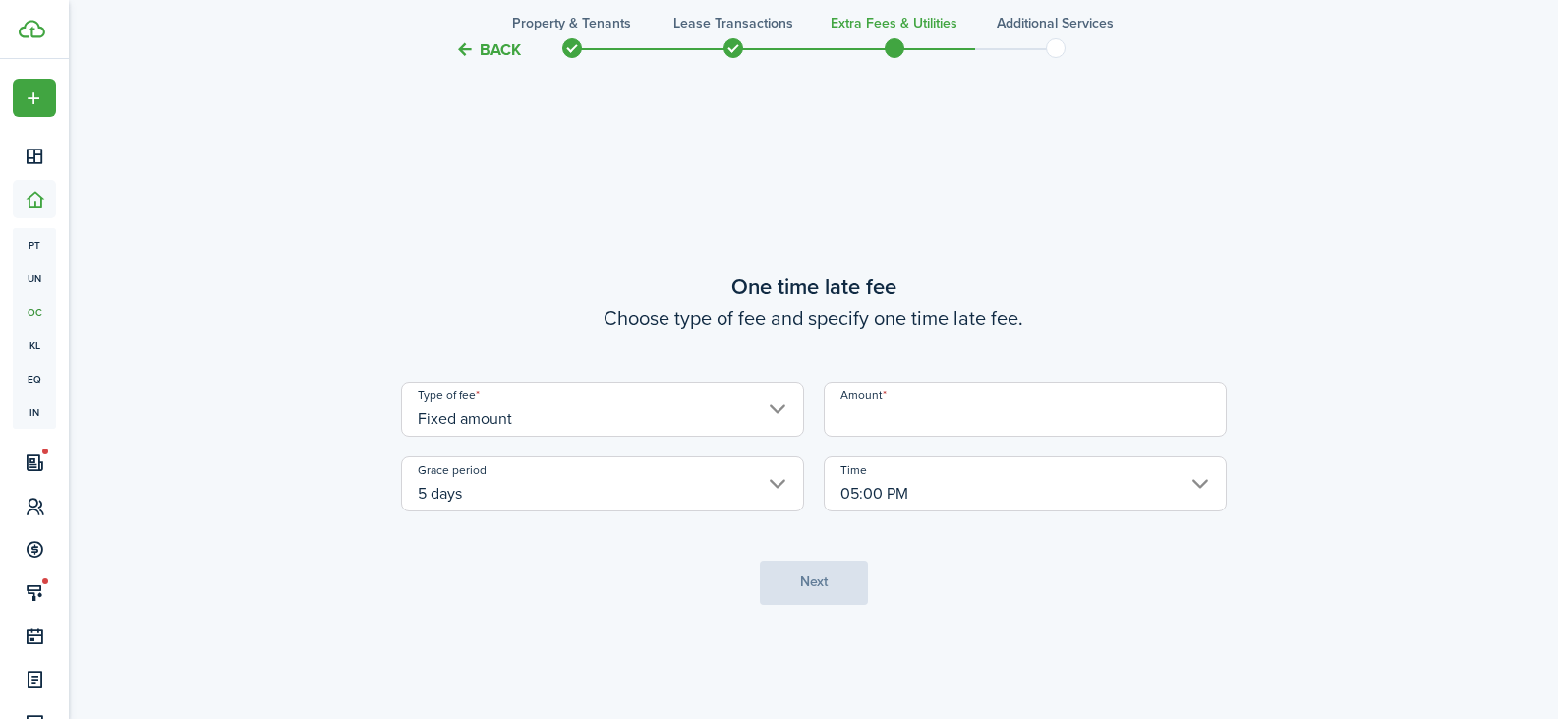
click at [880, 431] on input "Amount" at bounding box center [1025, 408] width 403 height 55
type input "$25.00"
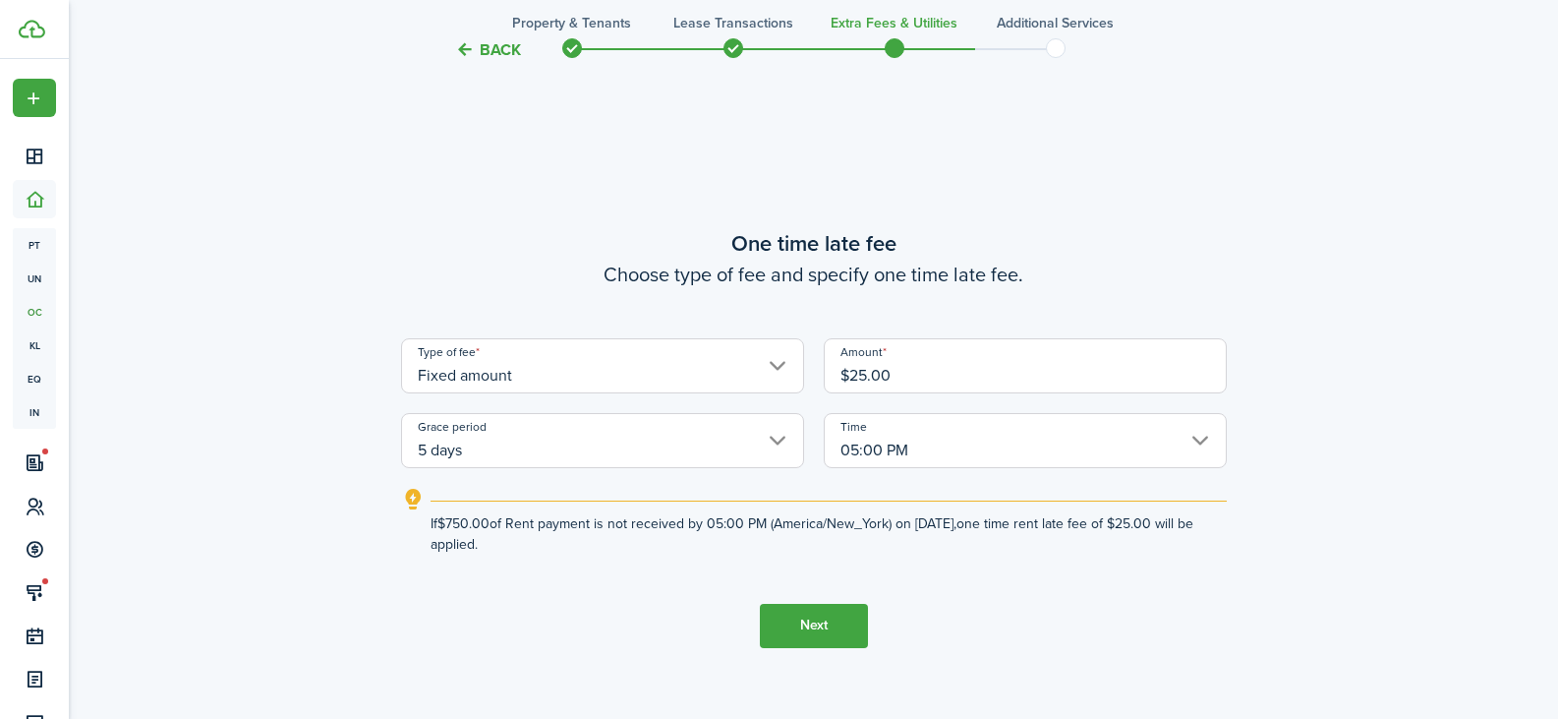
click at [818, 616] on button "Next" at bounding box center [814, 626] width 108 height 44
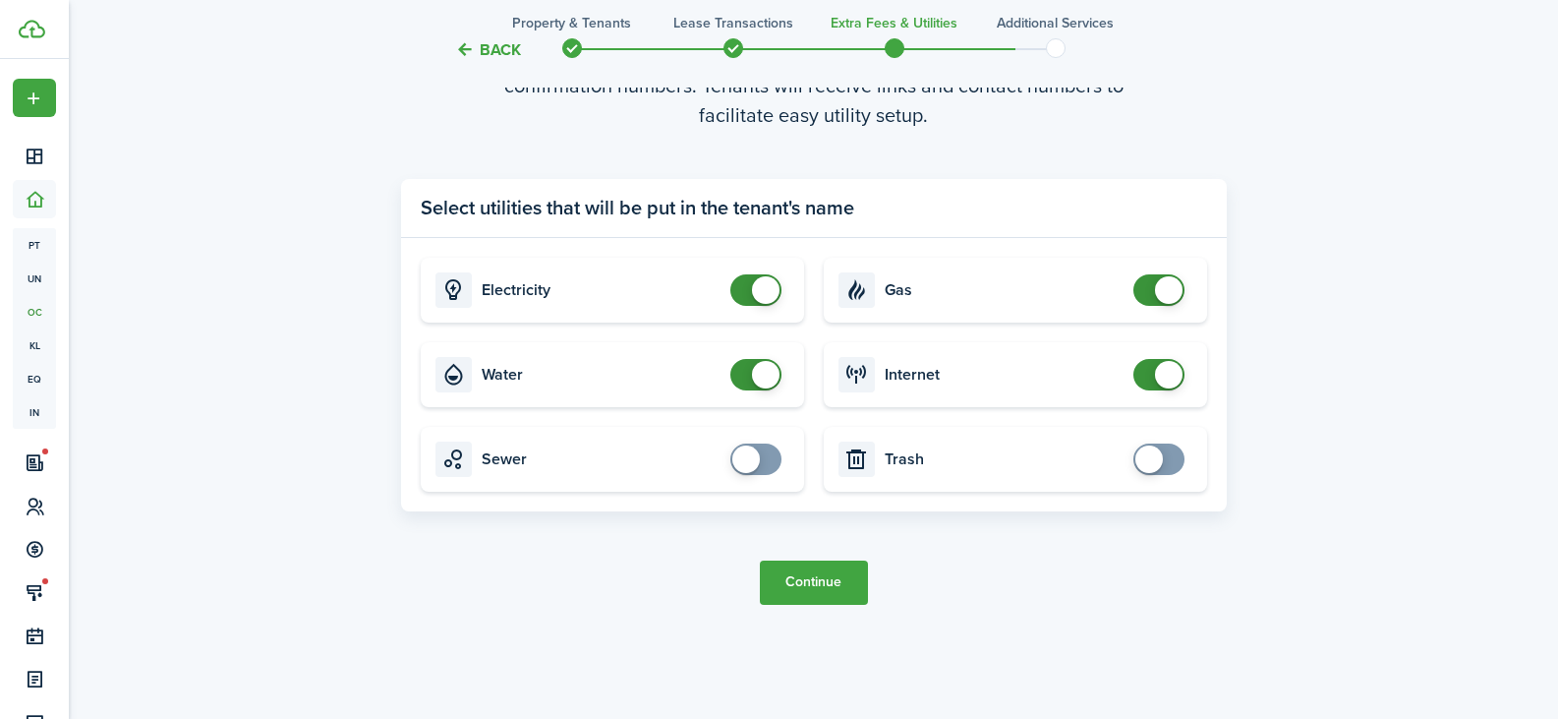
scroll to position [2156, 0]
drag, startPoint x: 769, startPoint y: 375, endPoint x: 729, endPoint y: 374, distance: 39.4
checkbox input "false"
click at [746, 374] on span at bounding box center [756, 373] width 20 height 31
click at [817, 583] on button "Continue" at bounding box center [814, 581] width 108 height 44
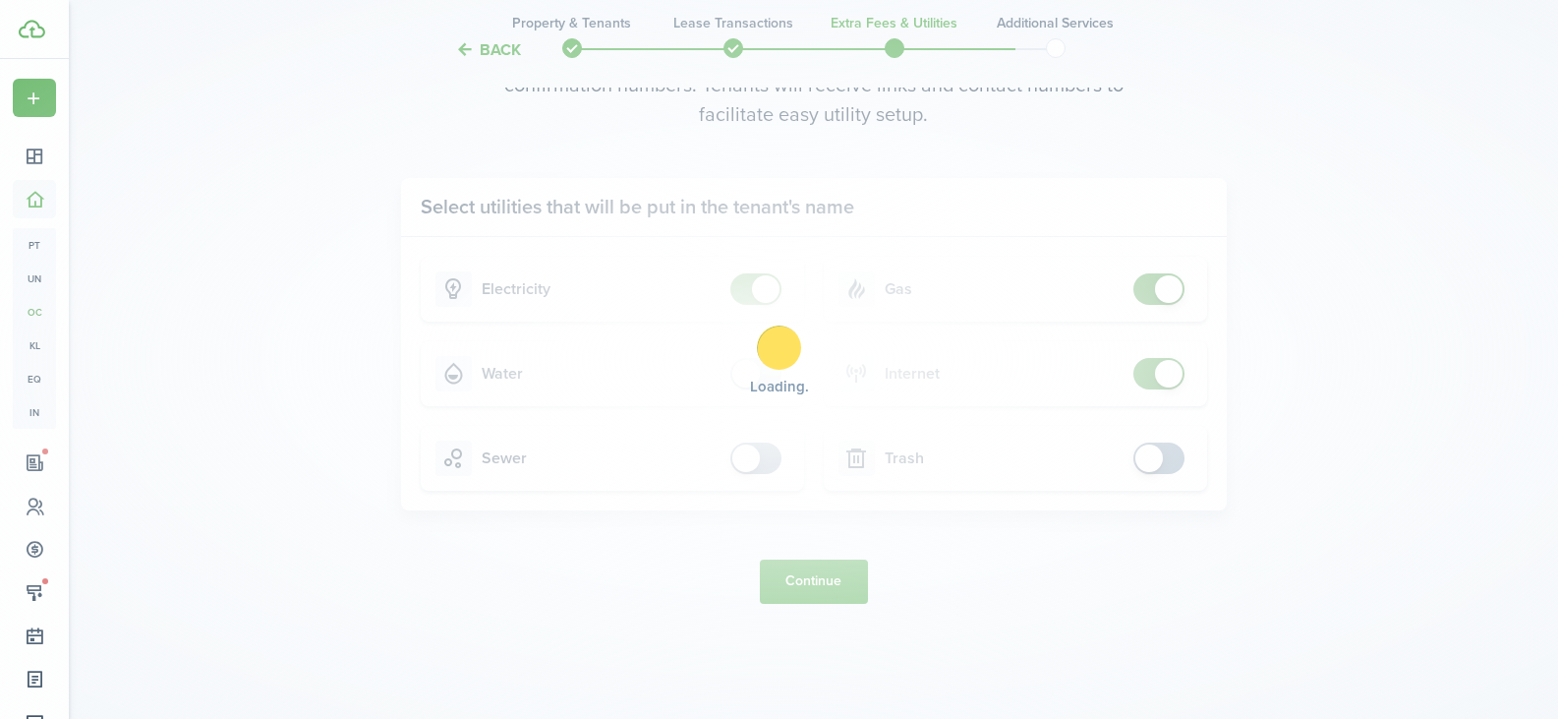
scroll to position [0, 0]
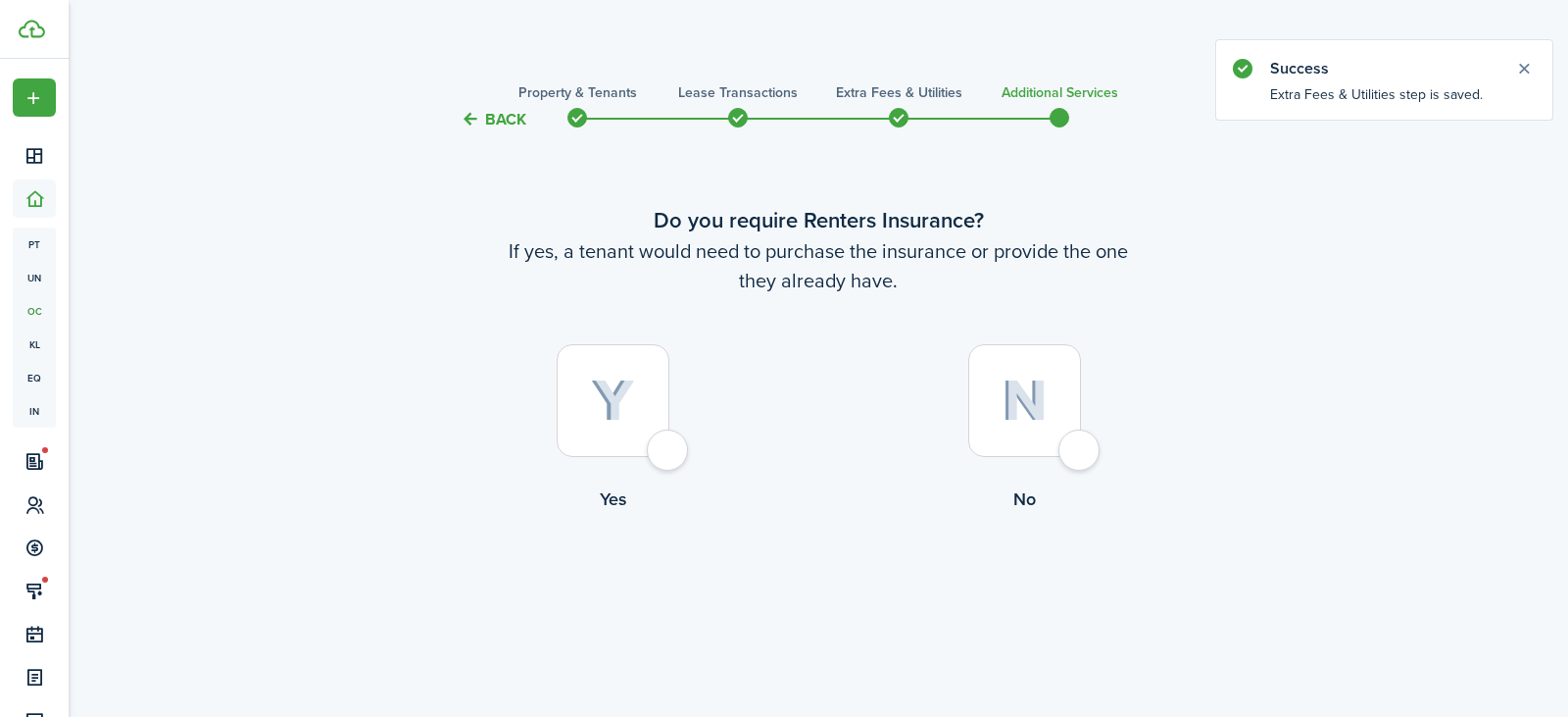
click at [1073, 448] on div at bounding box center [1024, 400] width 113 height 113
radio input "true"
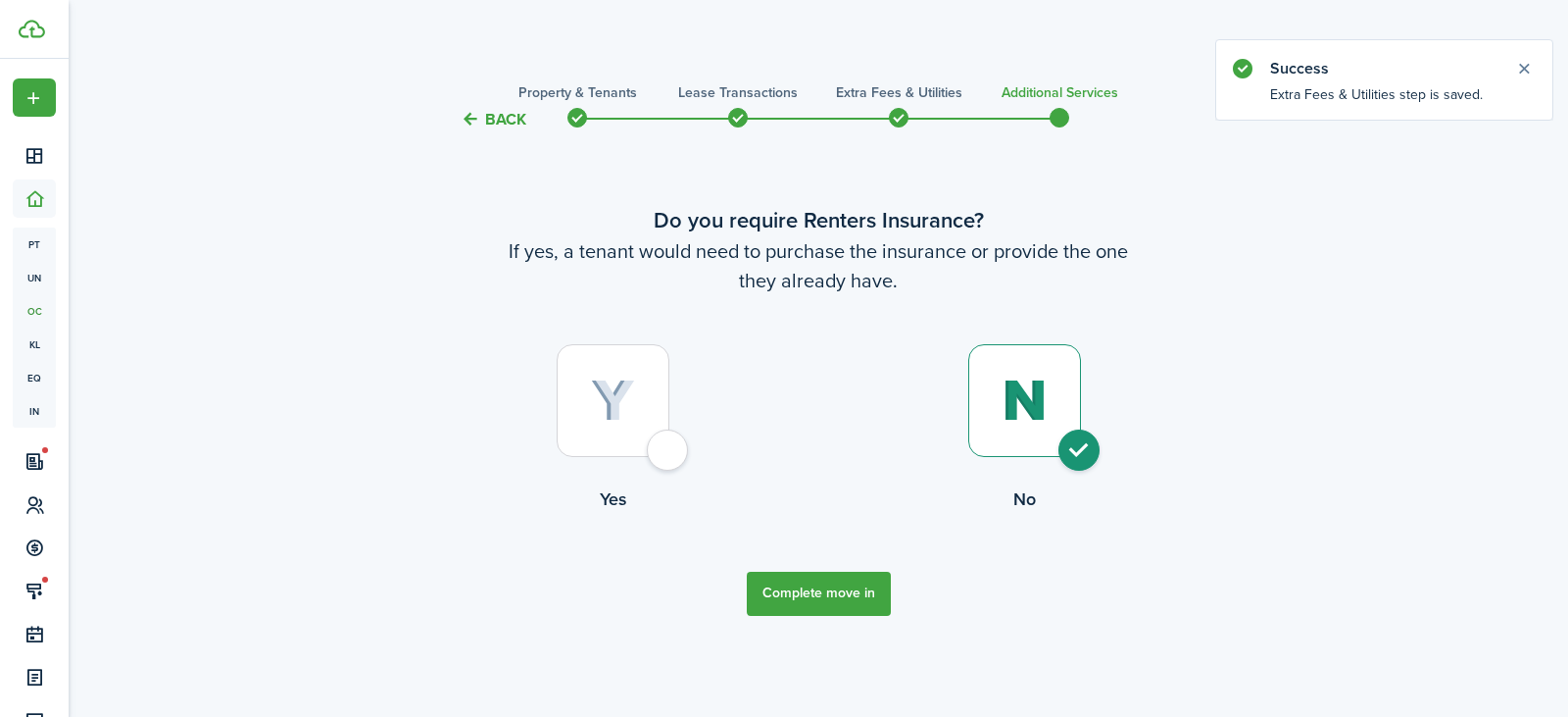
click at [839, 588] on button "Complete move in" at bounding box center [818, 593] width 144 height 44
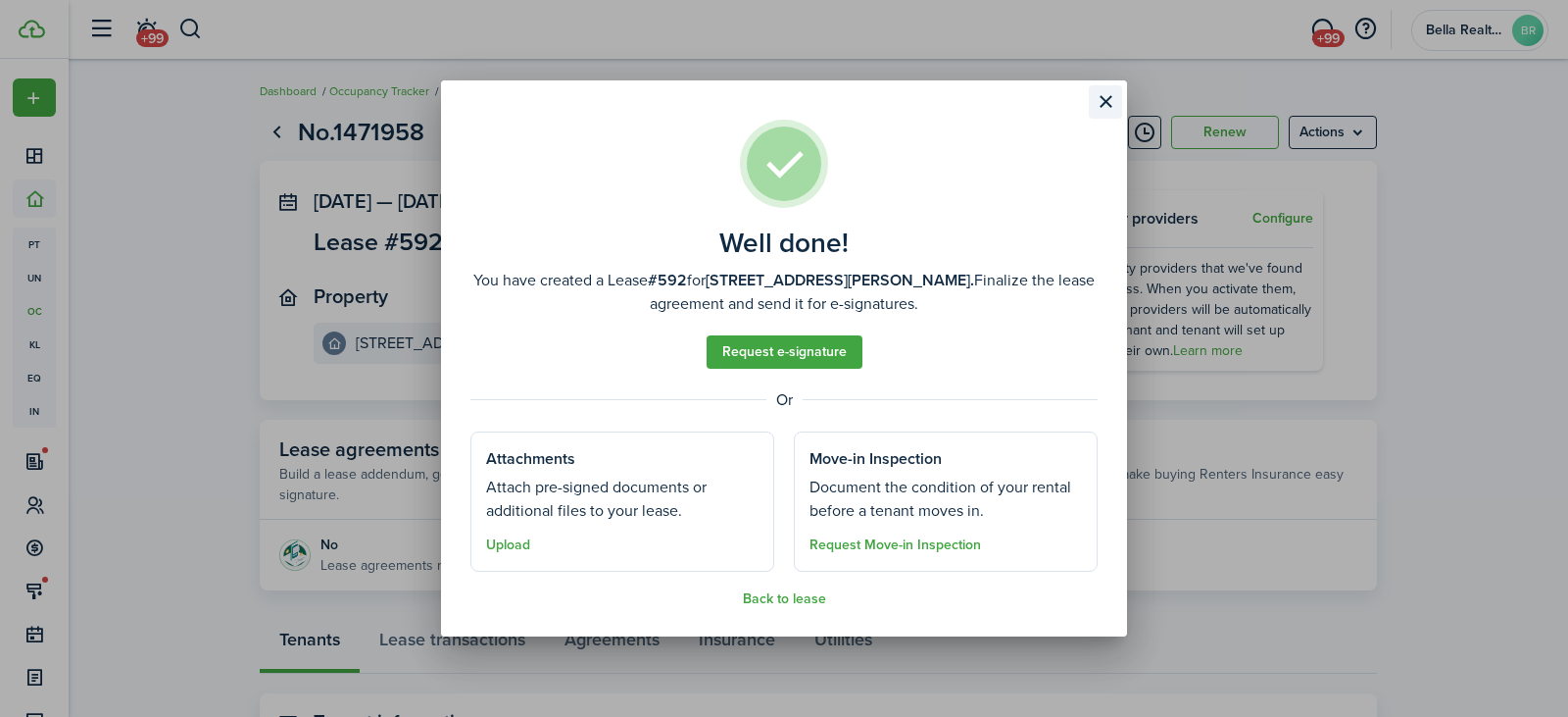
click at [1107, 115] on button "Close modal" at bounding box center [1104, 102] width 33 height 33
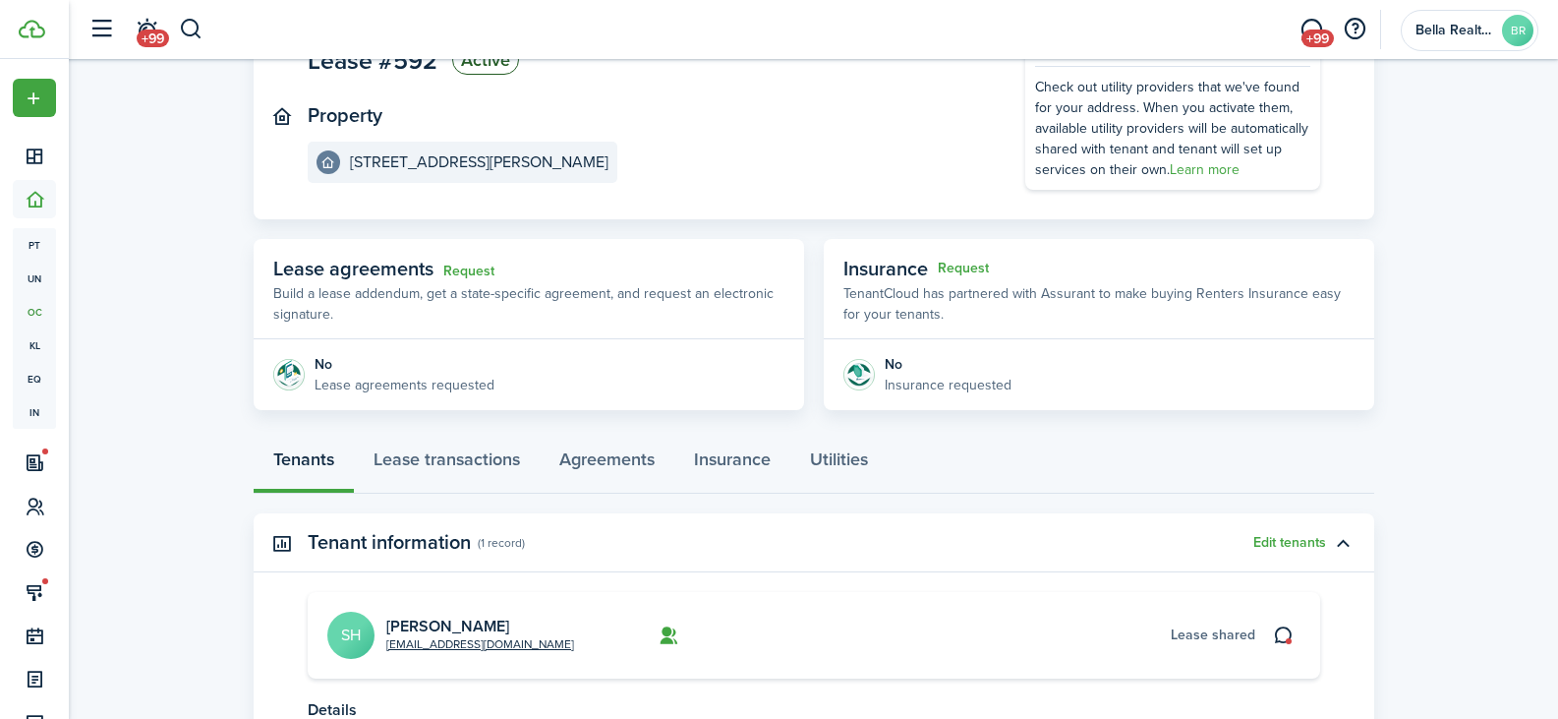
scroll to position [197, 0]
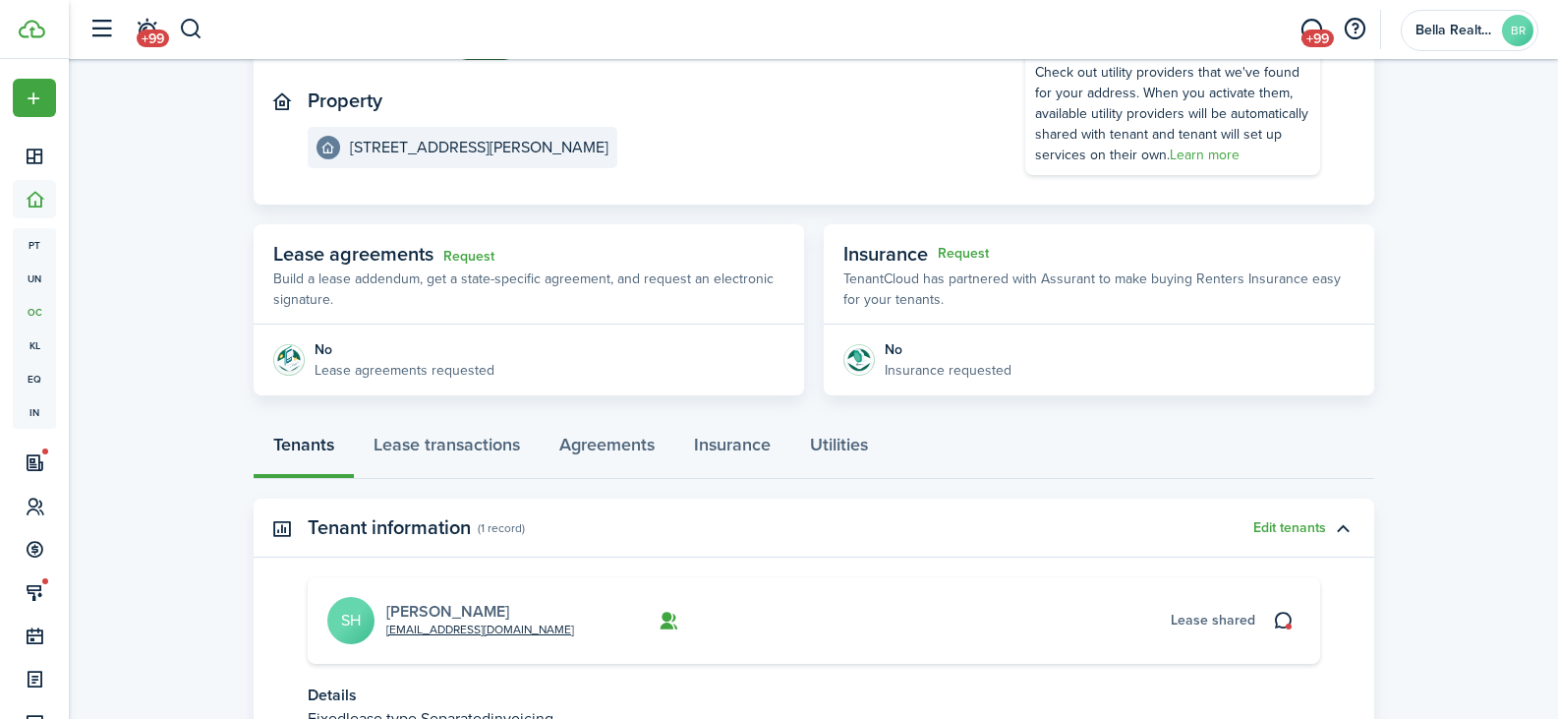
click at [421, 611] on link "[PERSON_NAME]" at bounding box center [447, 611] width 123 height 23
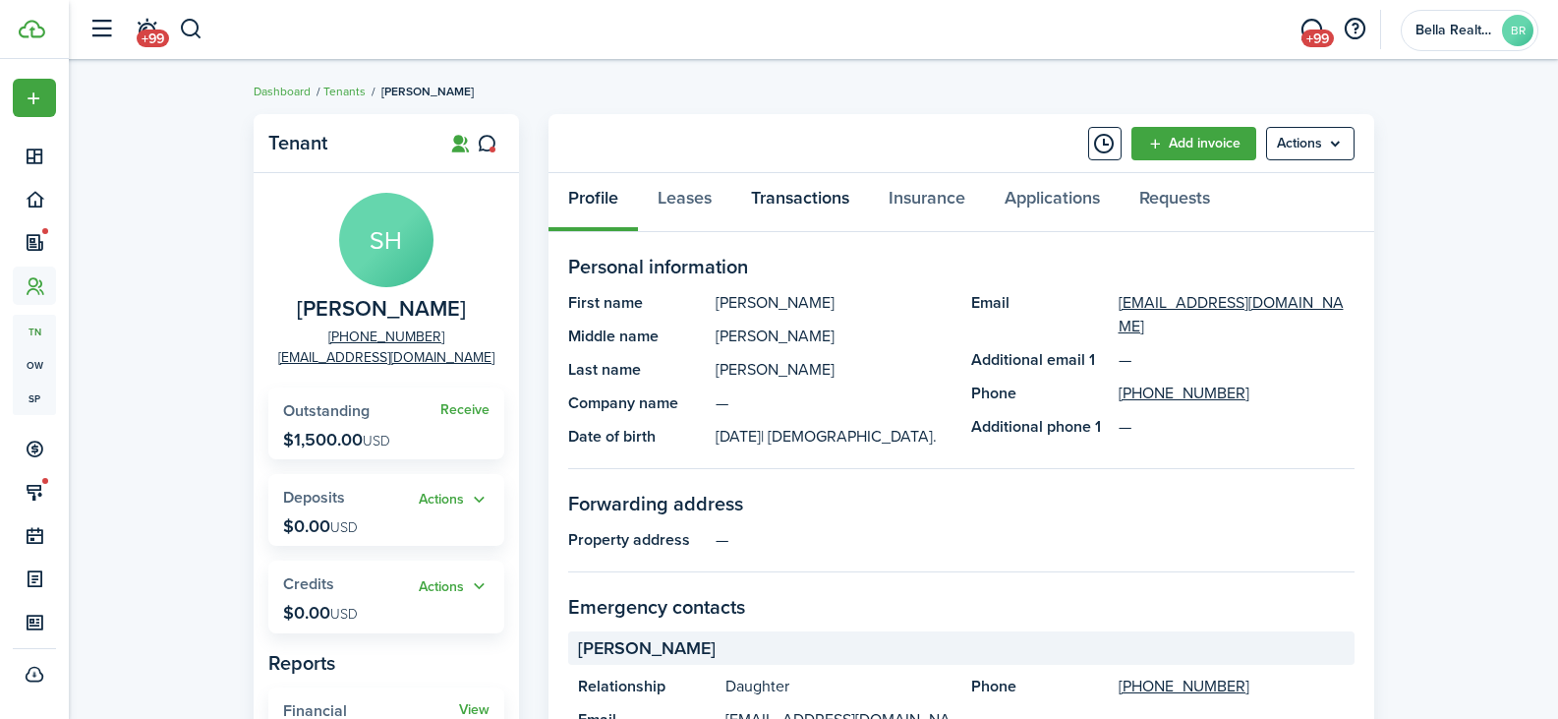
click at [790, 198] on link "Transactions" at bounding box center [800, 202] width 138 height 59
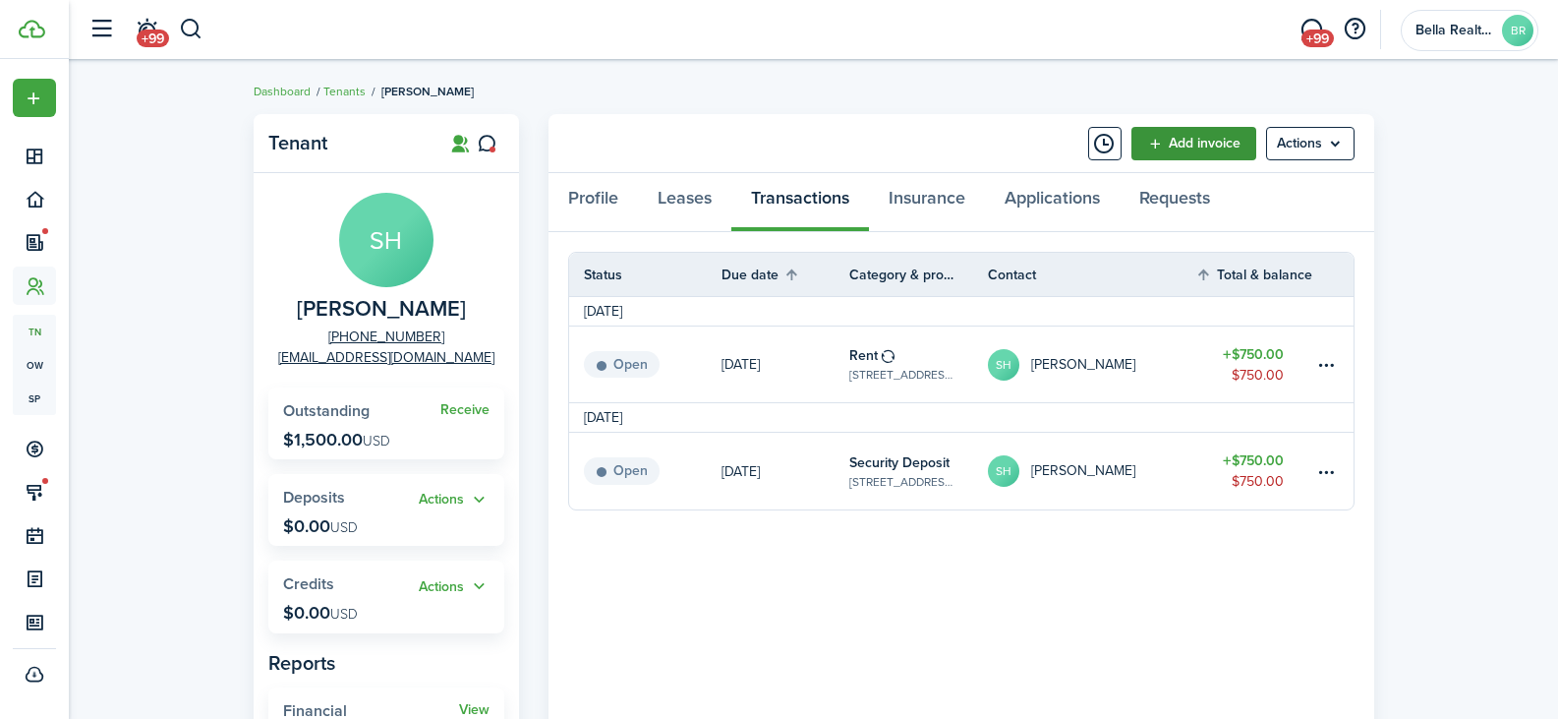
click at [1171, 146] on link "Add invoice" at bounding box center [1193, 143] width 125 height 33
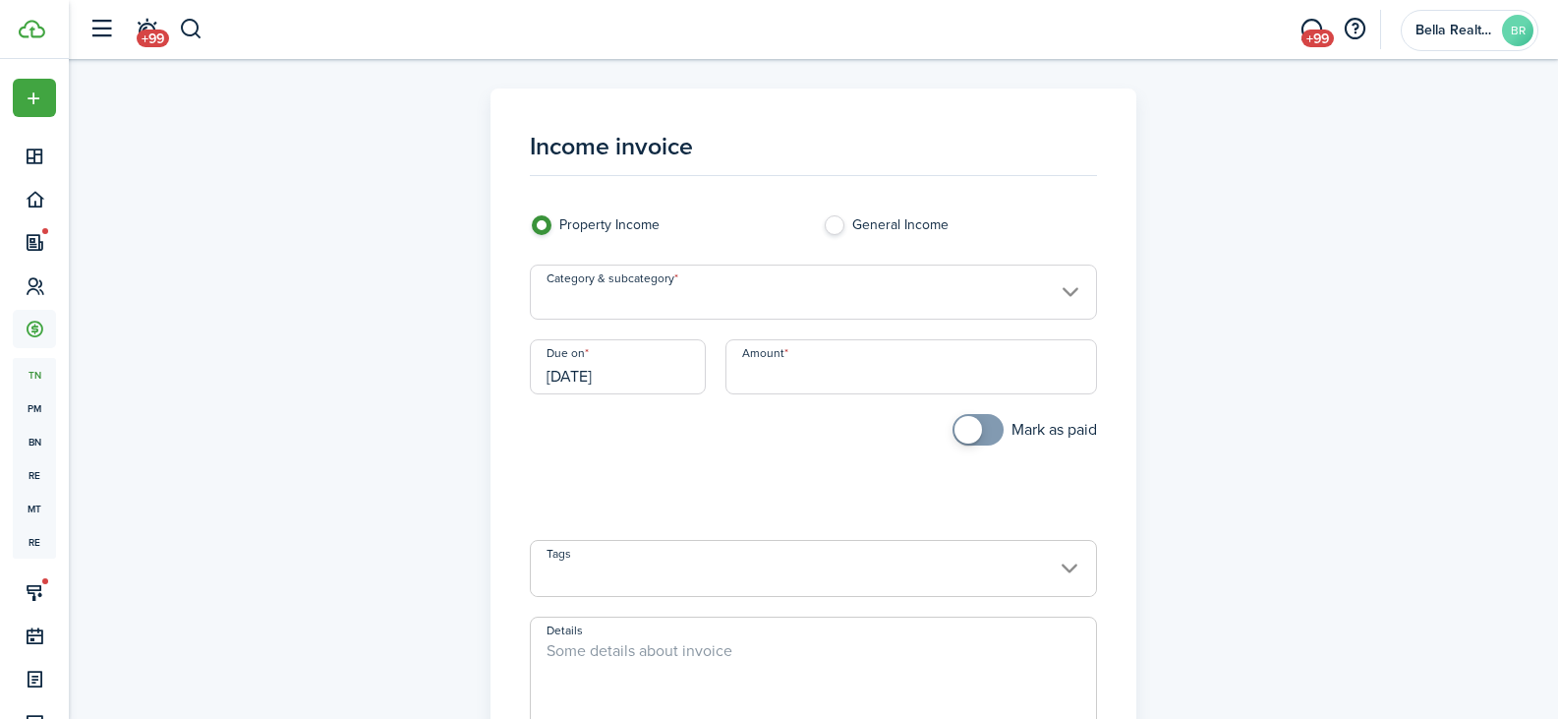
click at [693, 301] on input "Category & subcategory" at bounding box center [813, 291] width 567 height 55
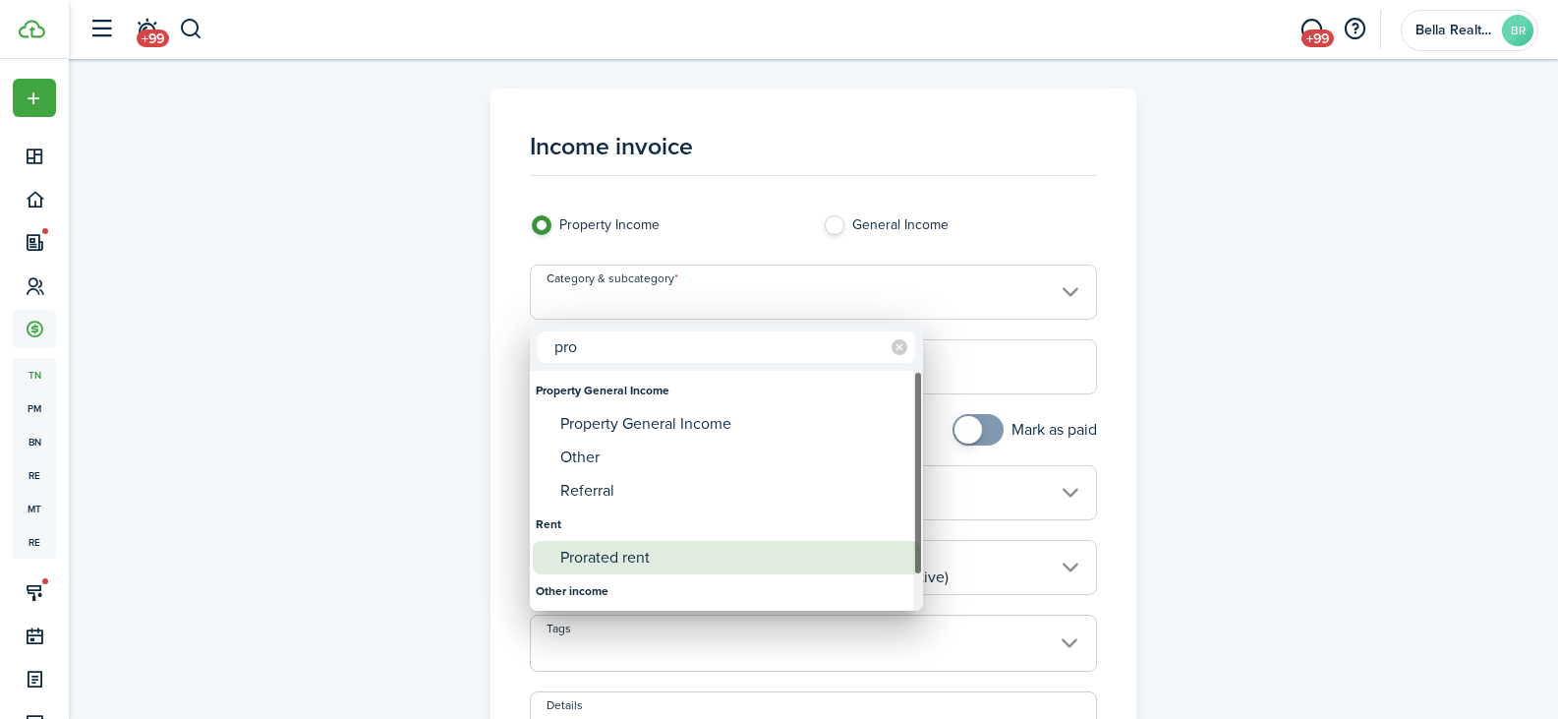
type input "pro"
click at [603, 552] on div "Prorated rent" at bounding box center [734, 557] width 348 height 33
type input "Rent / Prorated rent"
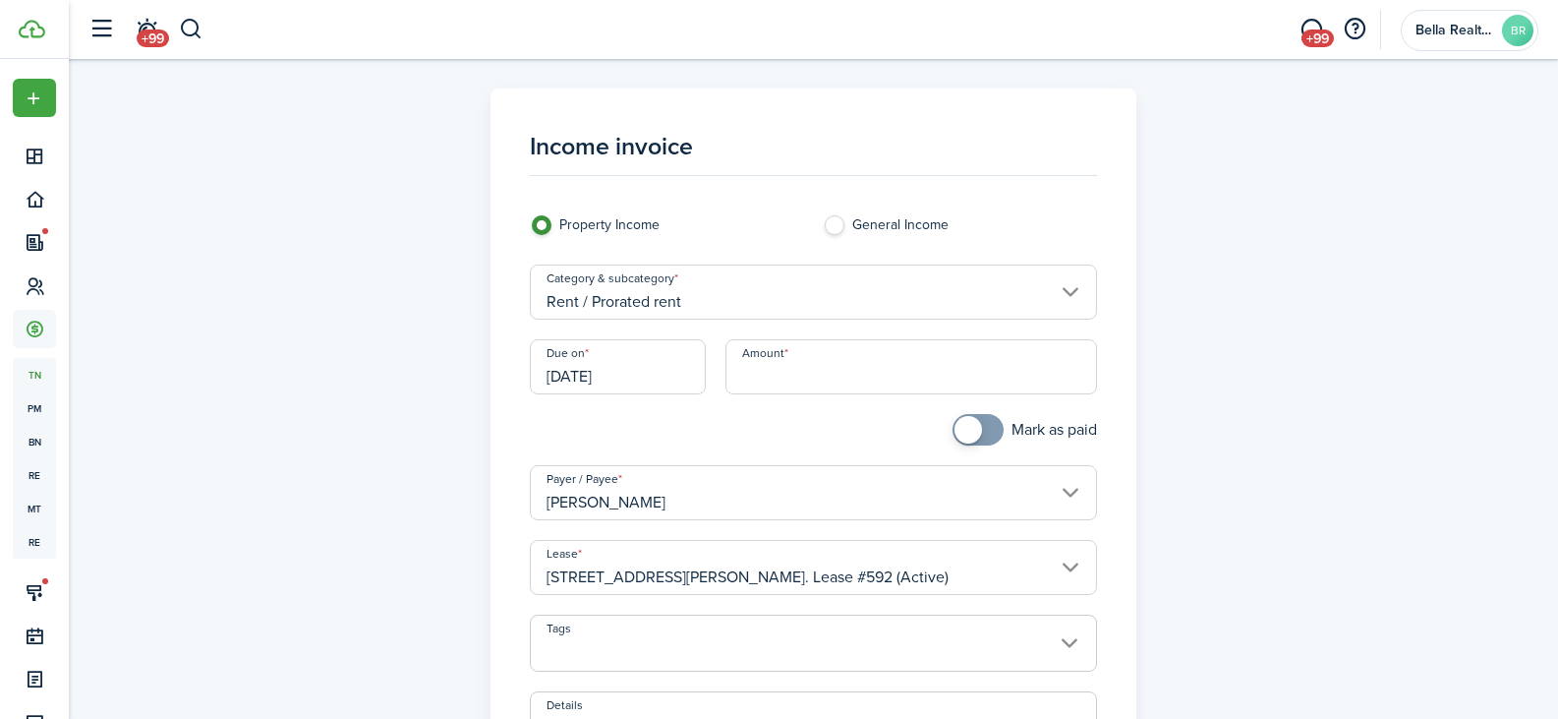
click at [768, 368] on input "Amount" at bounding box center [911, 366] width 372 height 55
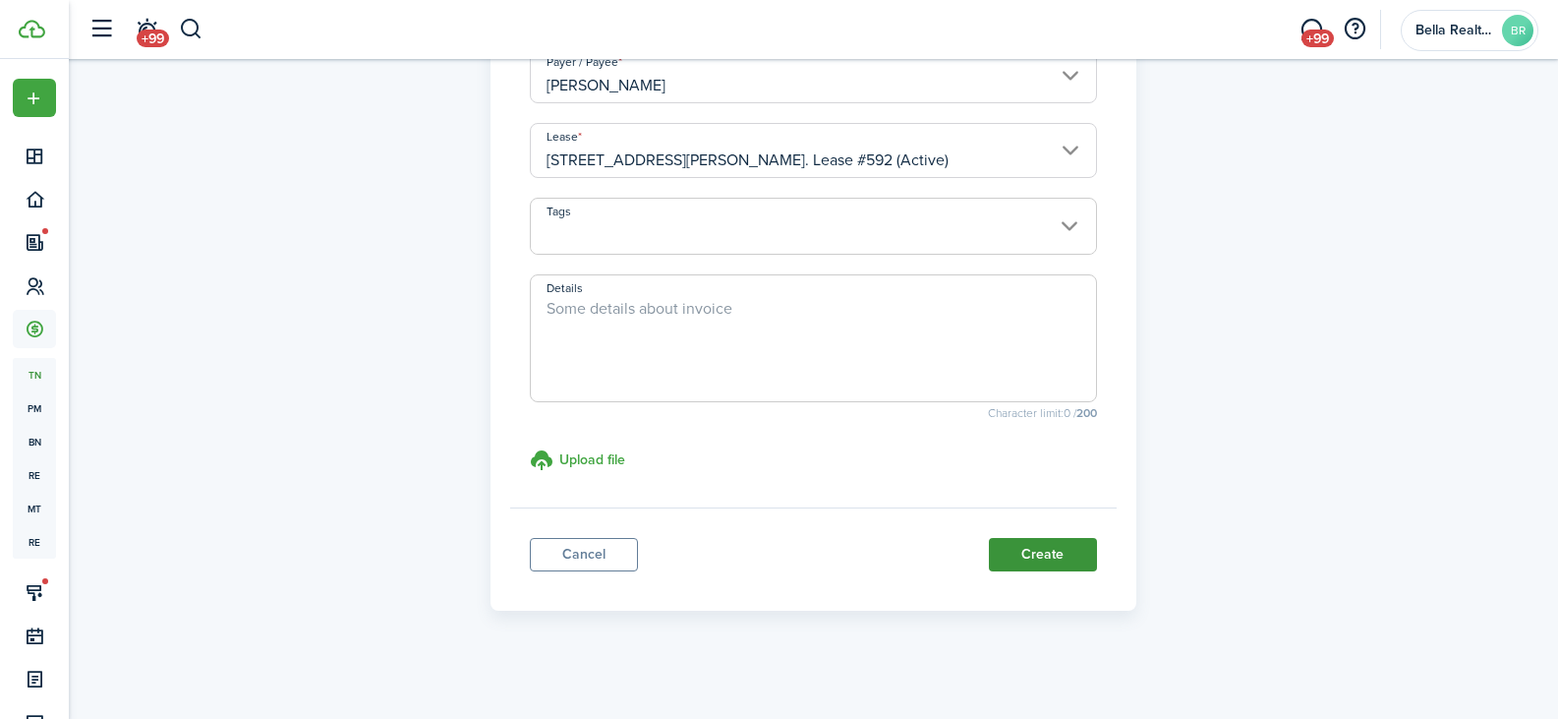
scroll to position [422, 0]
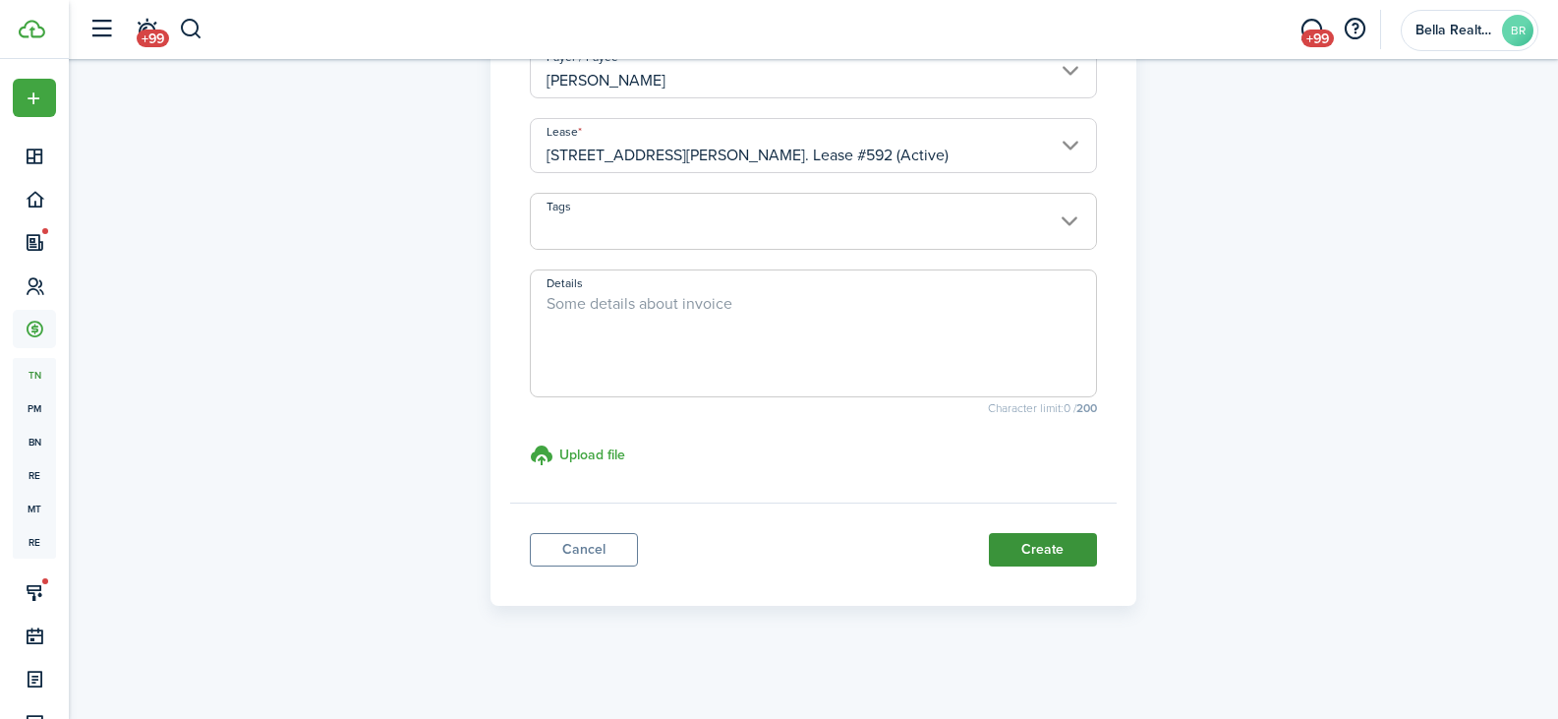
type input "$125.00"
click at [1035, 554] on button "Create" at bounding box center [1043, 549] width 108 height 33
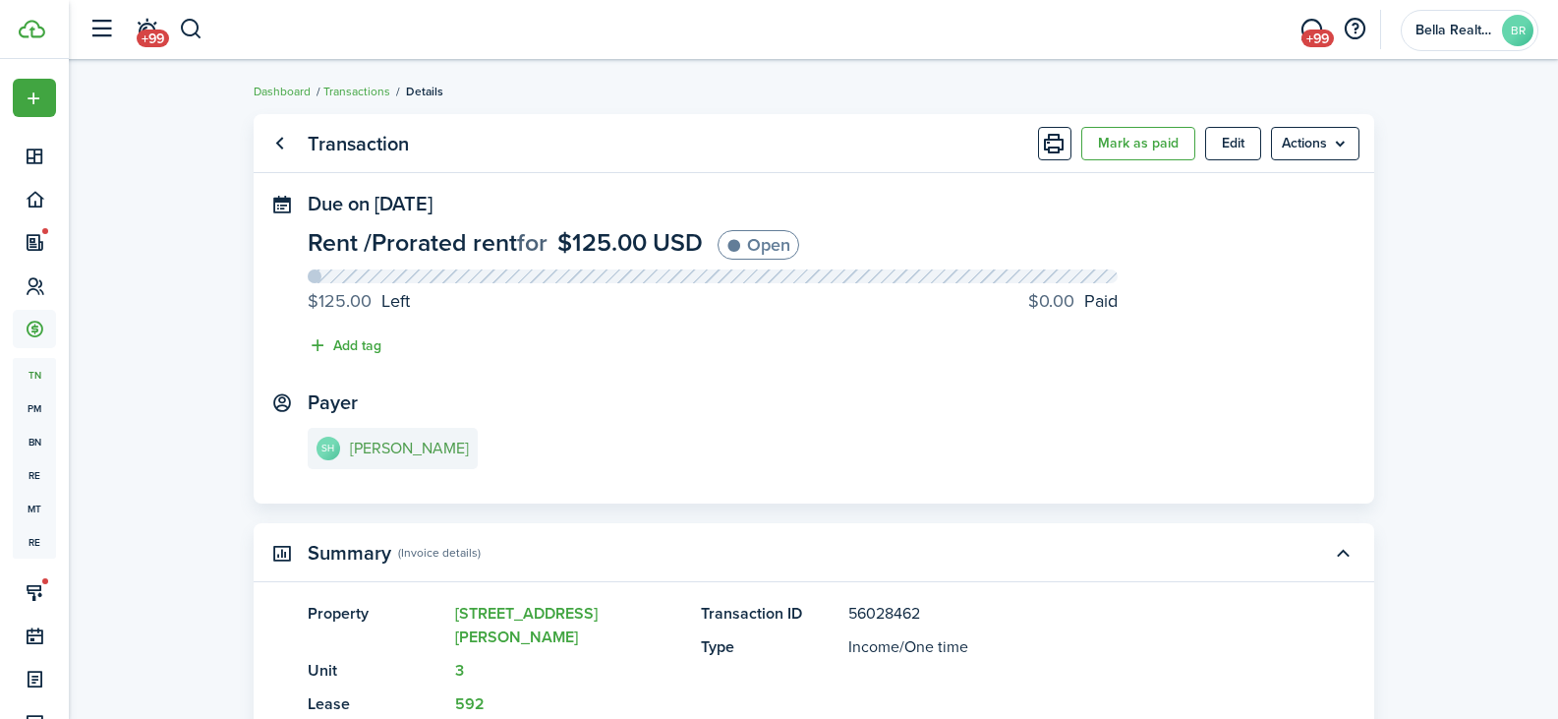
click at [389, 452] on e-details-info-title "[PERSON_NAME]" at bounding box center [409, 448] width 119 height 18
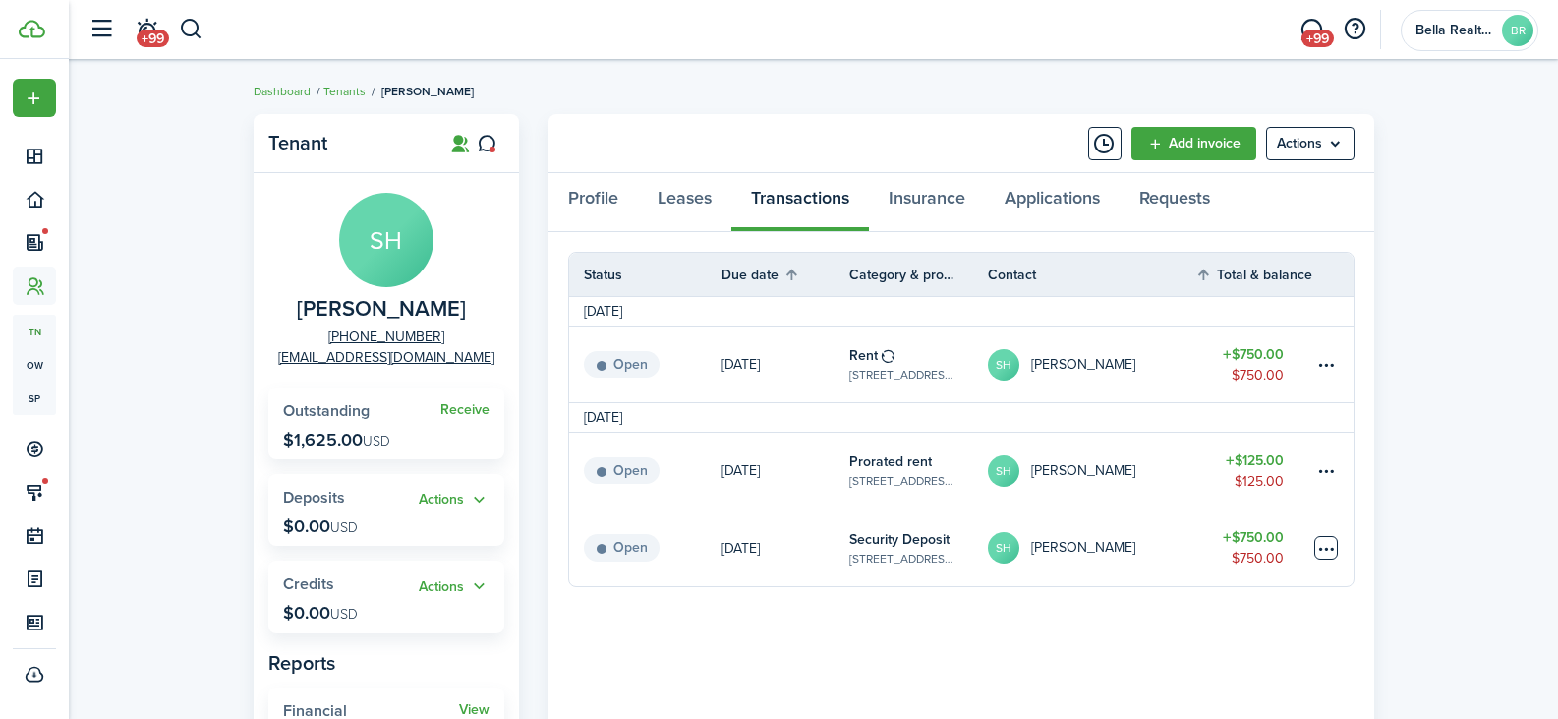
click at [1327, 547] on table-menu-btn-icon at bounding box center [1326, 548] width 24 height 24
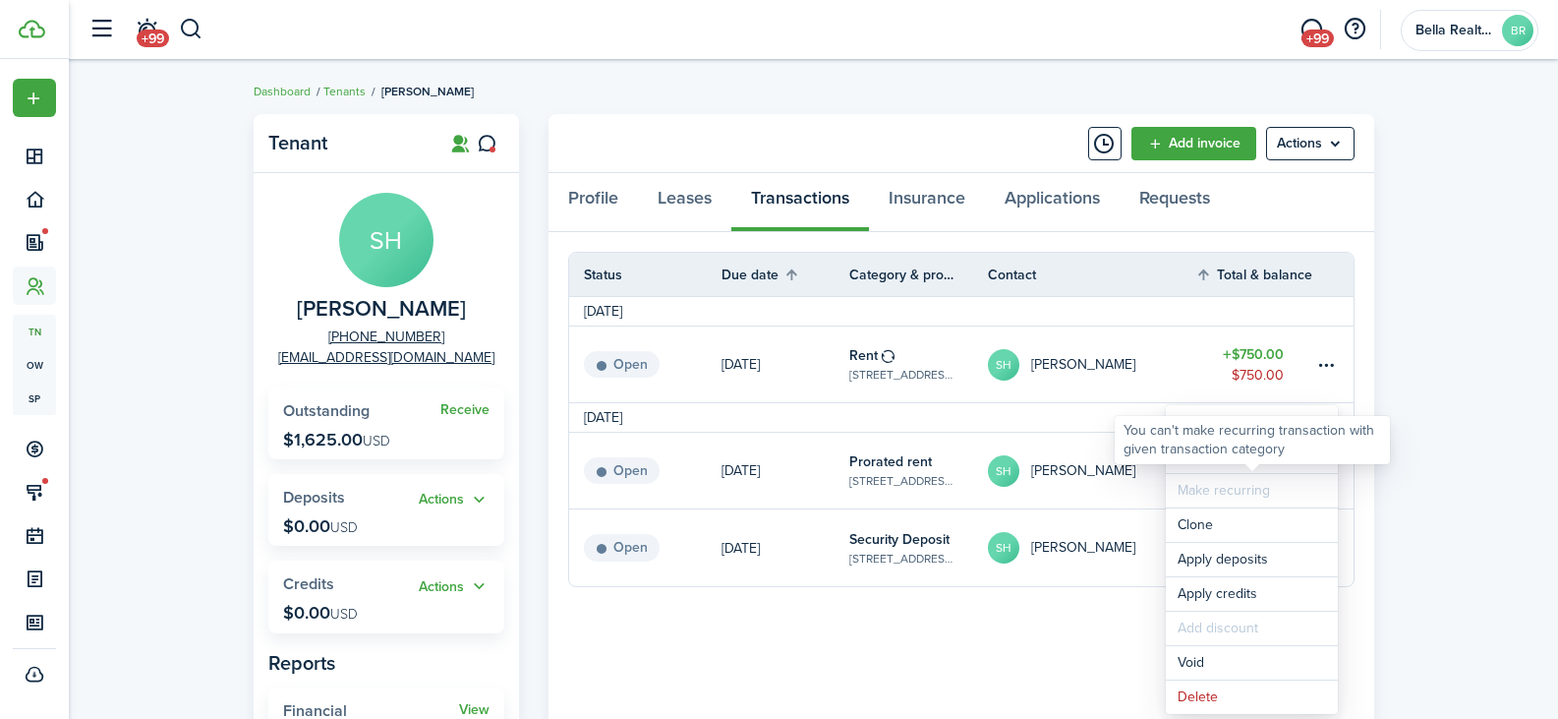
click at [1228, 461] on div "You can't make recurring transaction with given transaction category" at bounding box center [1252, 440] width 275 height 48
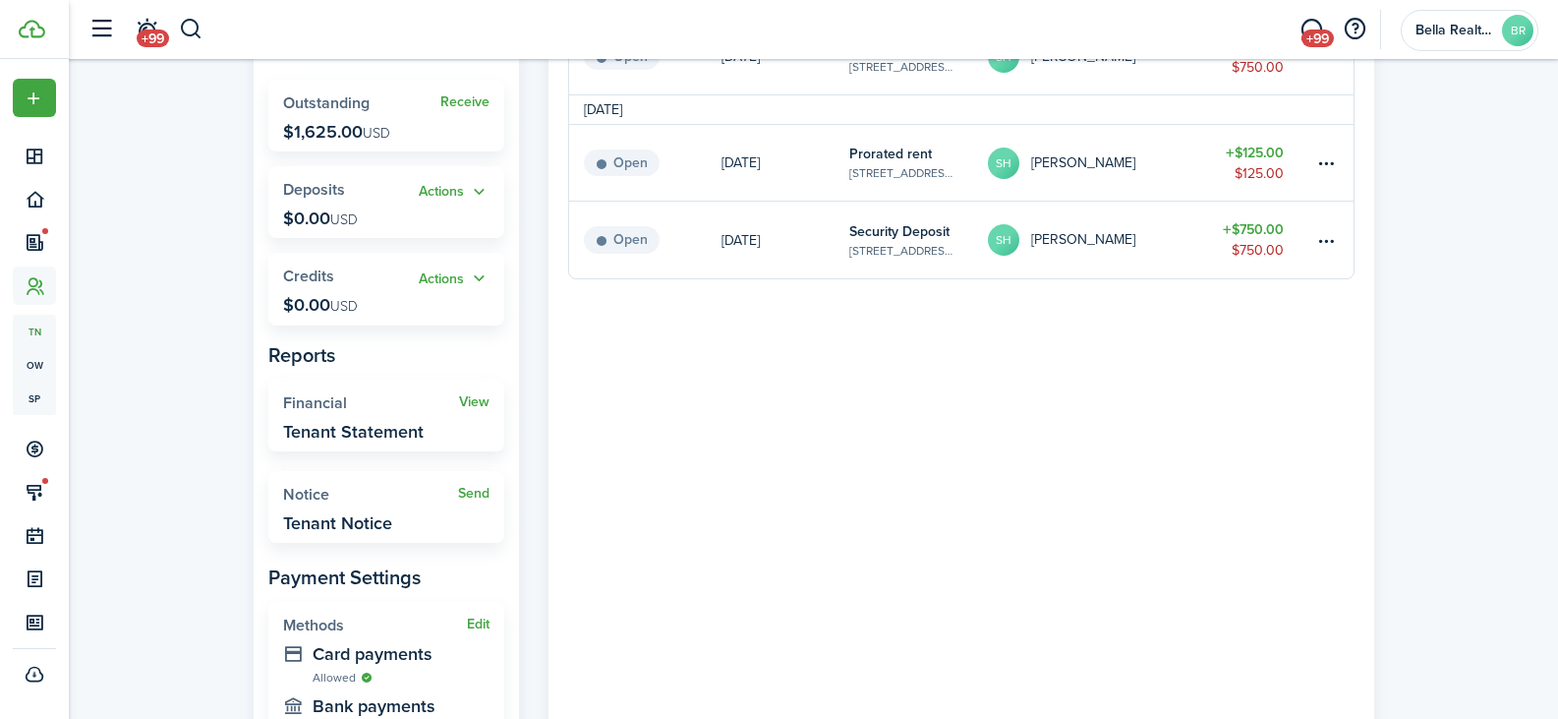
scroll to position [197, 0]
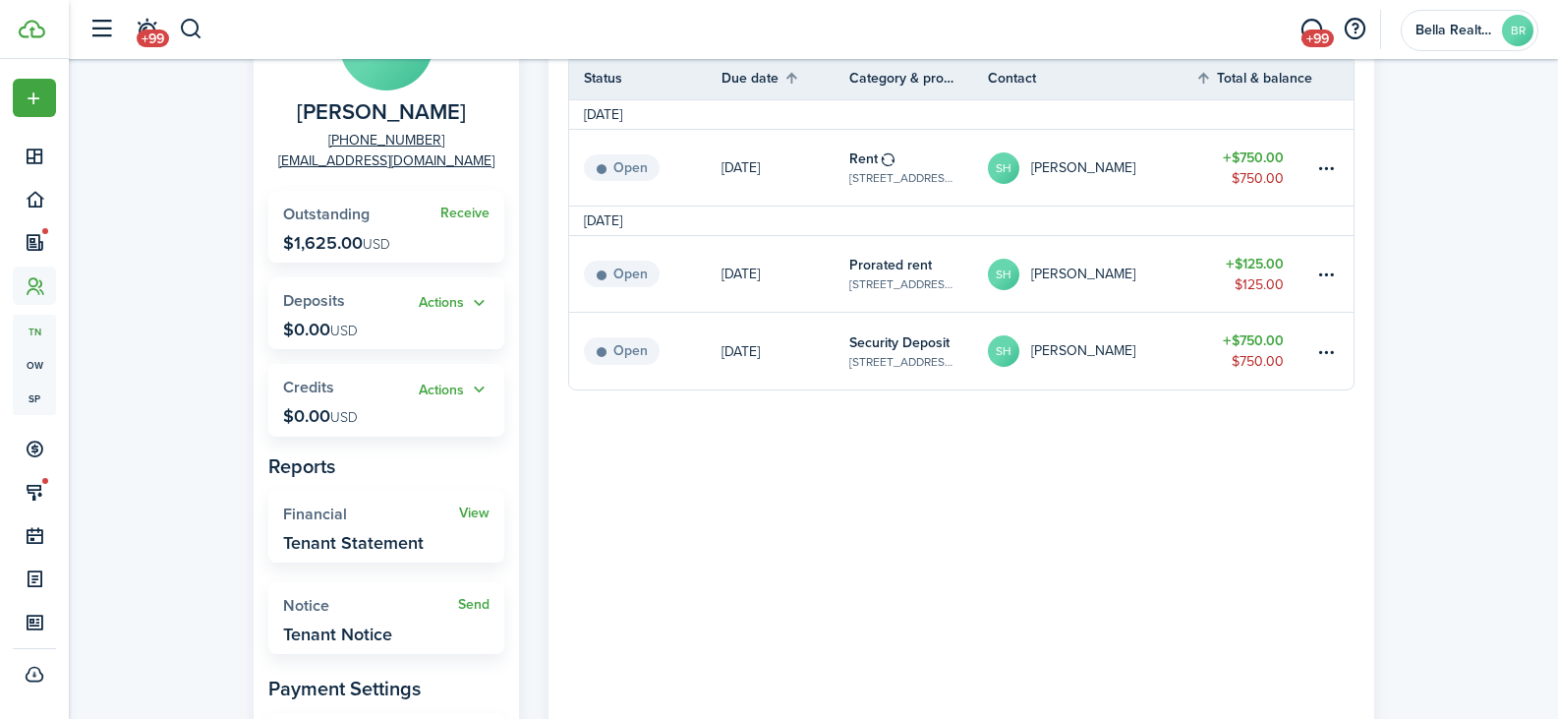
click at [1181, 359] on link "SH [PERSON_NAME]" at bounding box center [1092, 351] width 208 height 77
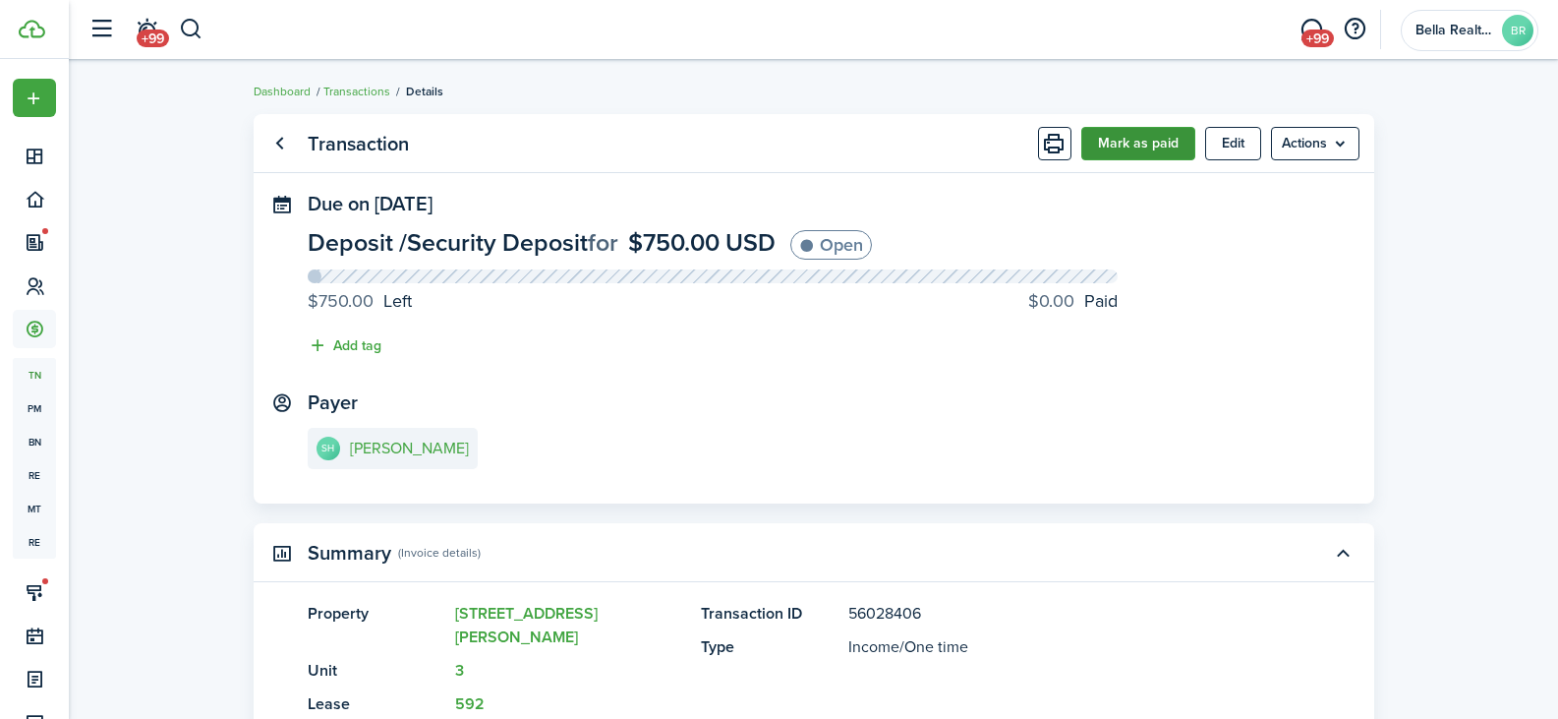
click at [1122, 148] on button "Mark as paid" at bounding box center [1138, 143] width 114 height 33
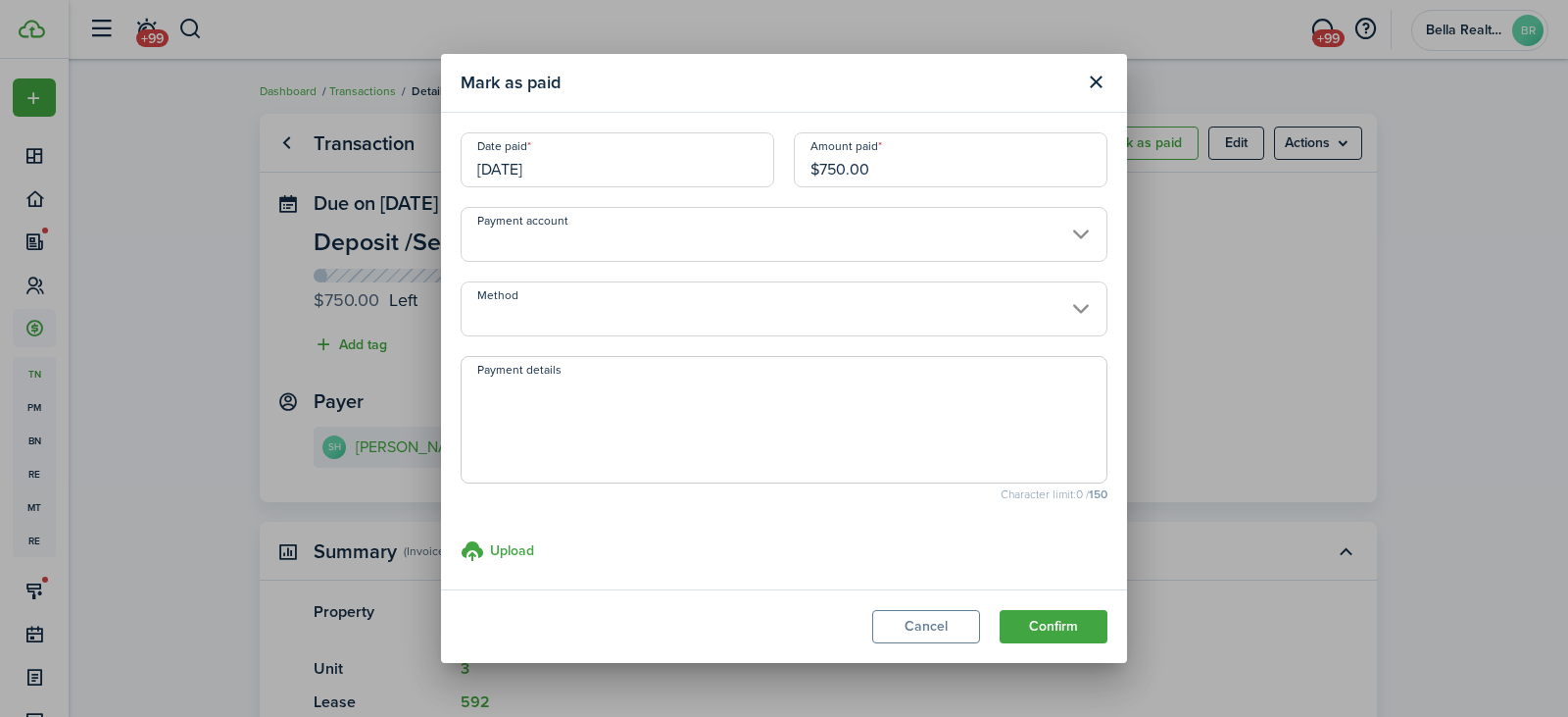
click at [627, 332] on input "Method" at bounding box center [784, 308] width 647 height 55
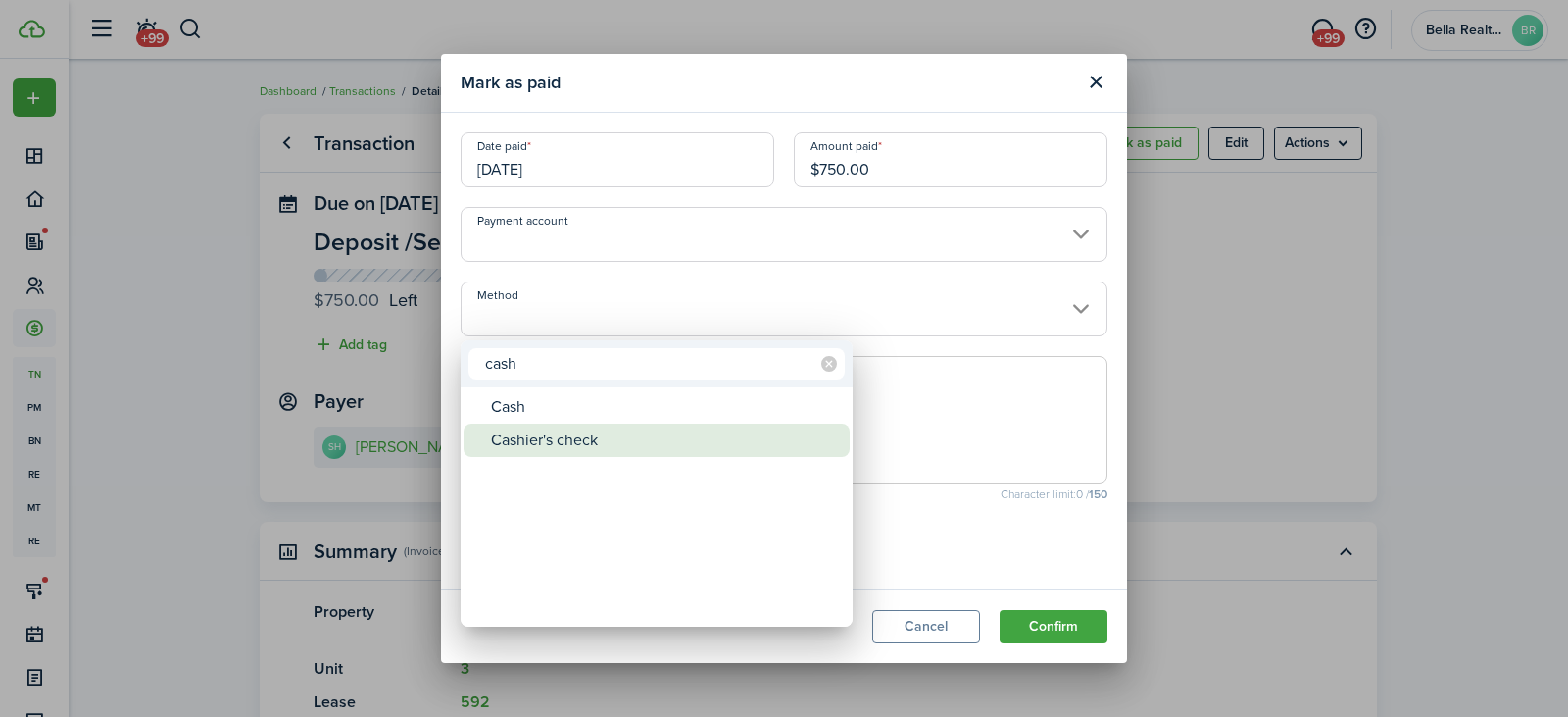
type input "cash"
click at [538, 440] on div "Cashier's check" at bounding box center [664, 440] width 347 height 33
type input "Cashier's check"
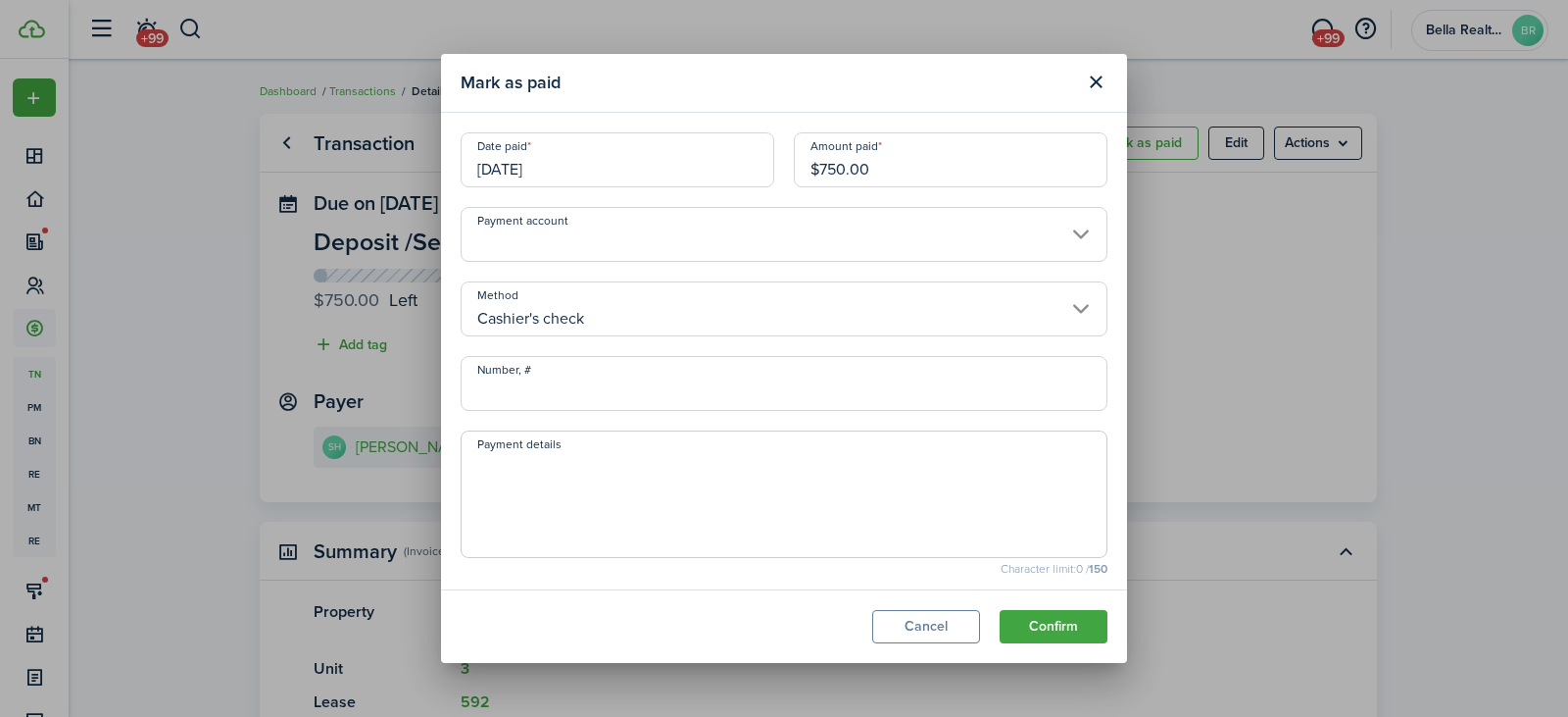
click at [533, 393] on input "Number, #" at bounding box center [784, 383] width 647 height 55
type input "20503235"
click at [1035, 623] on button "Confirm" at bounding box center [1054, 625] width 108 height 33
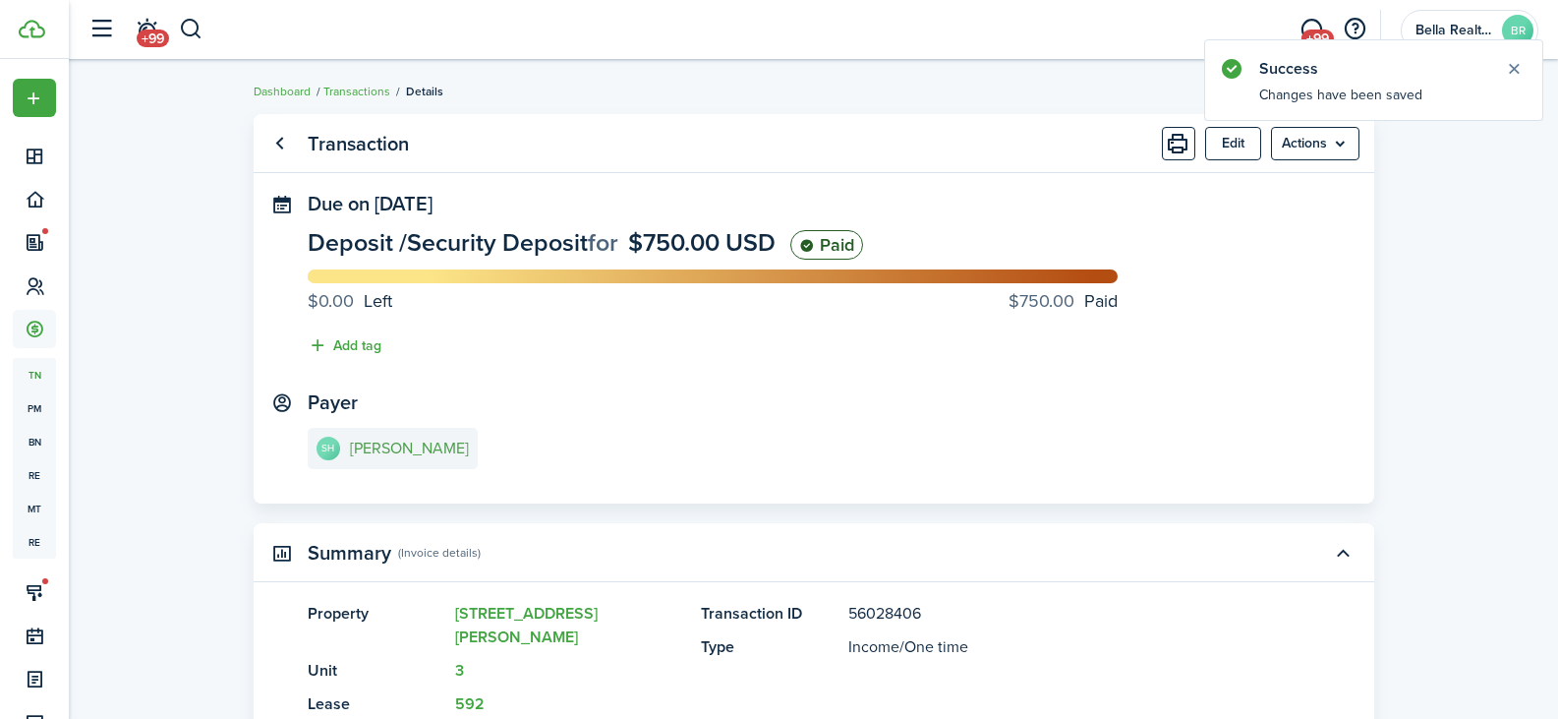
click at [379, 452] on e-details-info-title "[PERSON_NAME]" at bounding box center [409, 448] width 119 height 18
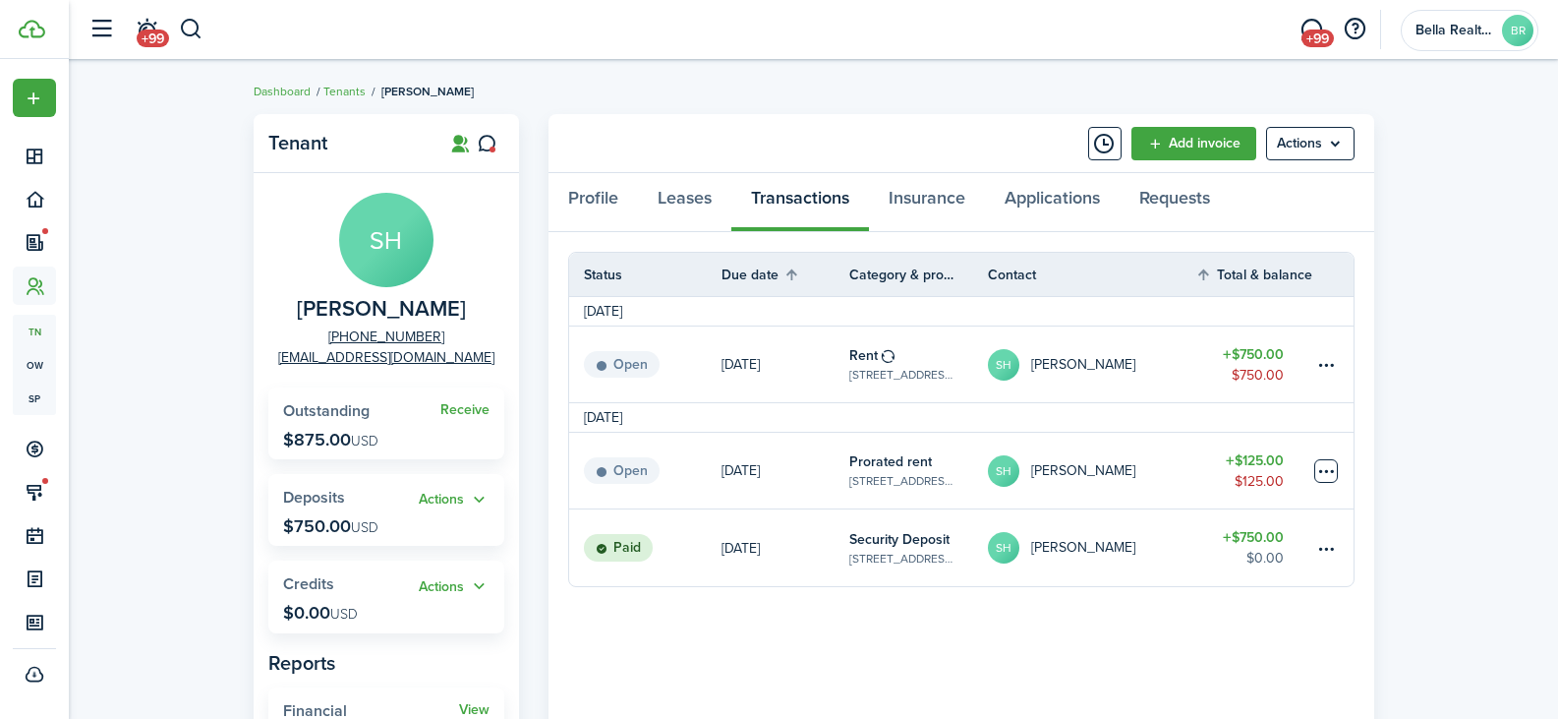
click at [1321, 466] on table-menu-btn-icon at bounding box center [1326, 471] width 24 height 24
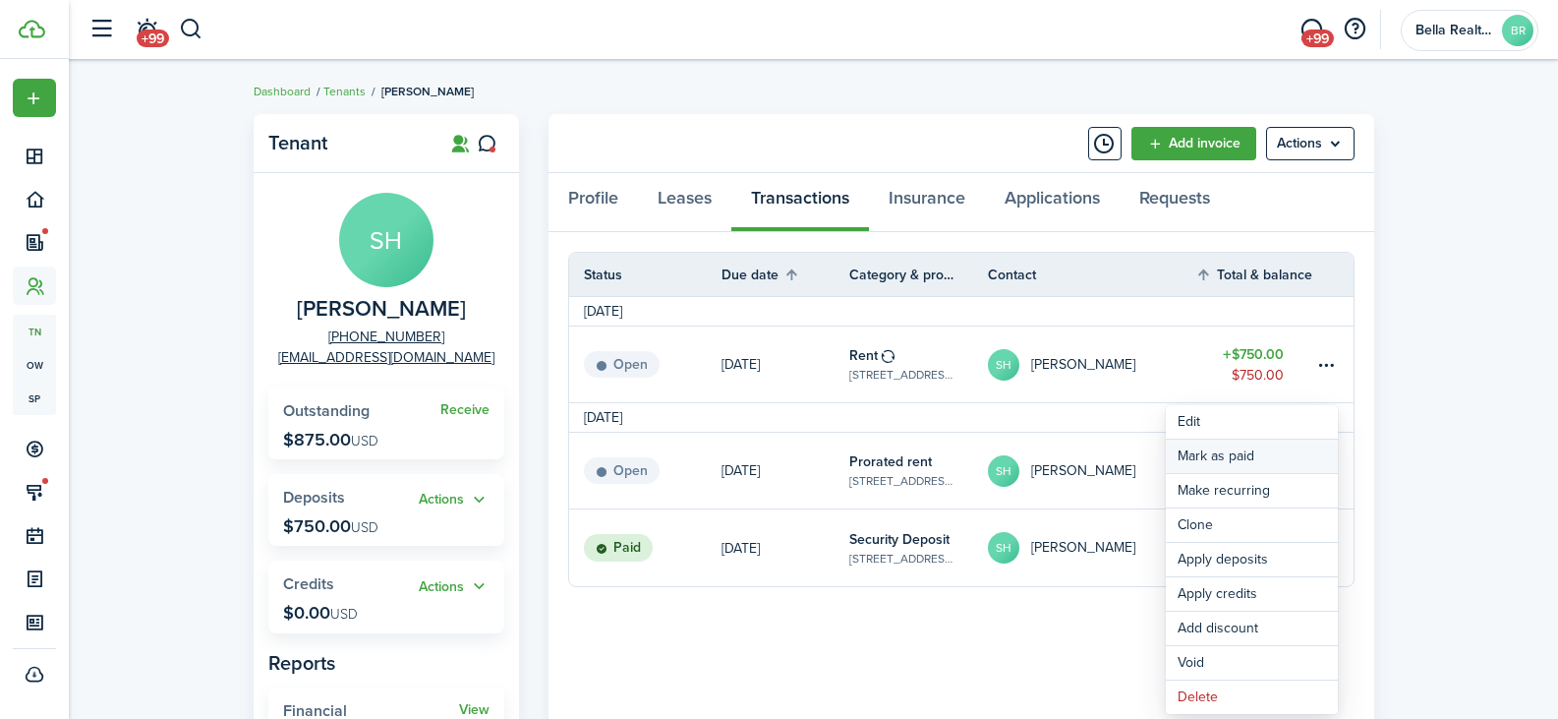
click at [1217, 458] on link "Mark as paid" at bounding box center [1252, 455] width 172 height 33
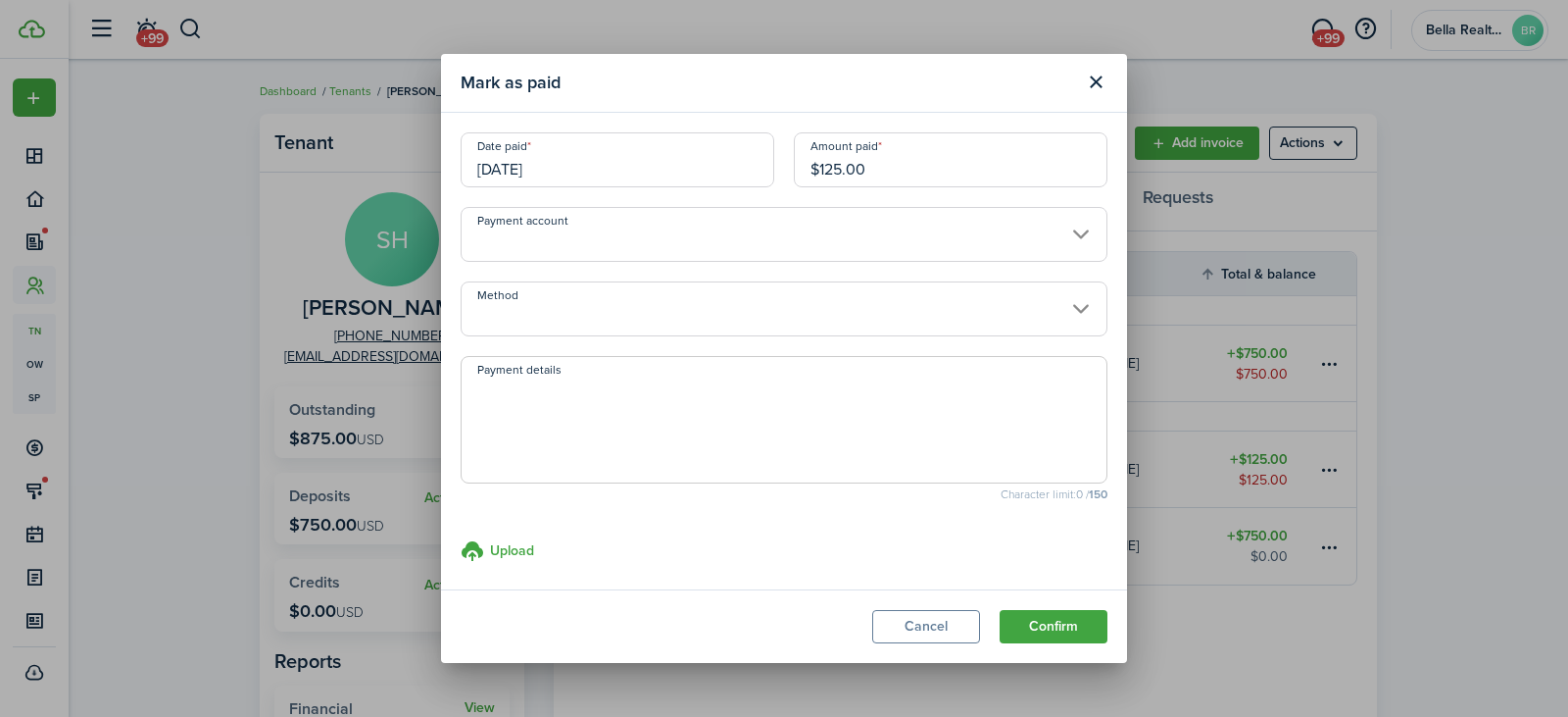
click at [500, 320] on input "Method" at bounding box center [784, 308] width 647 height 55
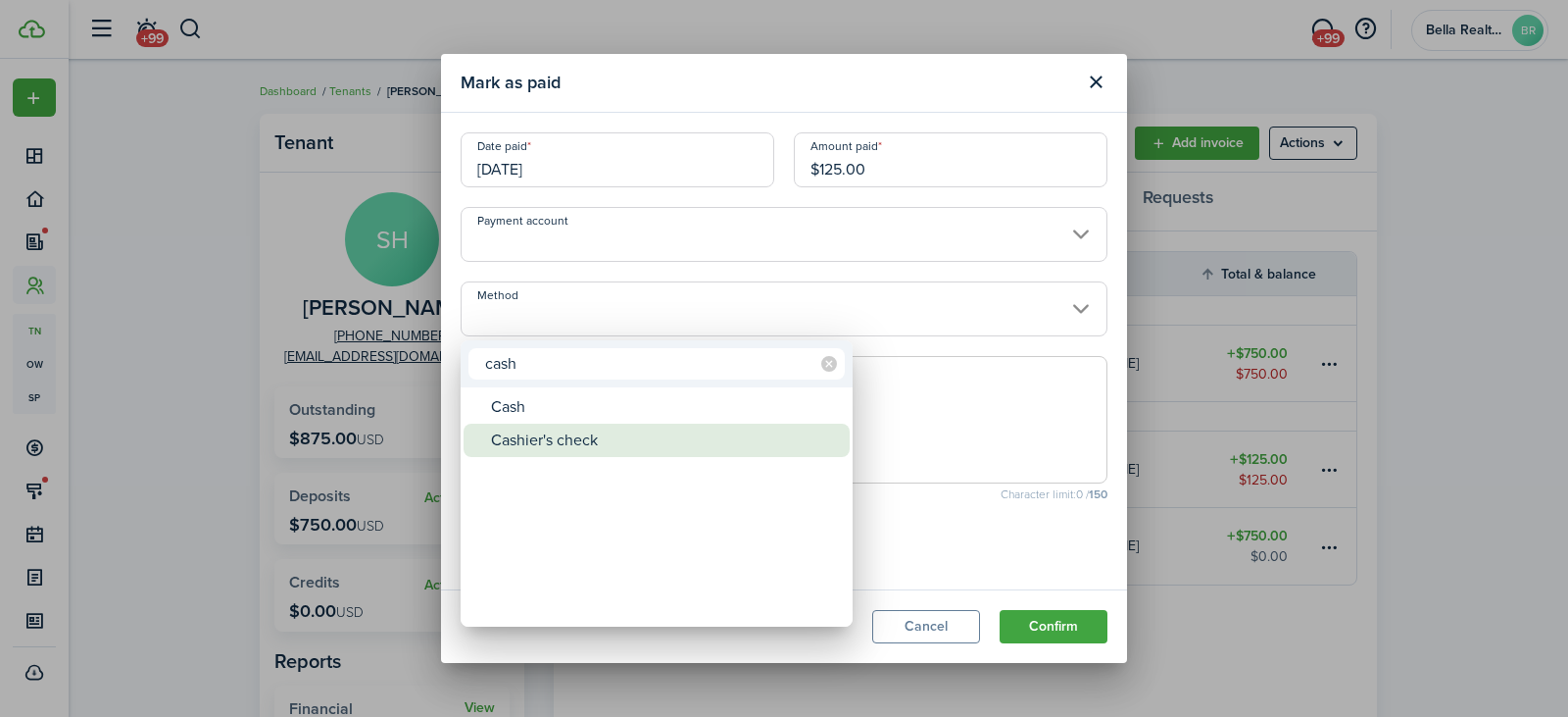
type input "cash"
click at [533, 445] on div "Cashier's check" at bounding box center [664, 440] width 347 height 33
type input "Cashier's check"
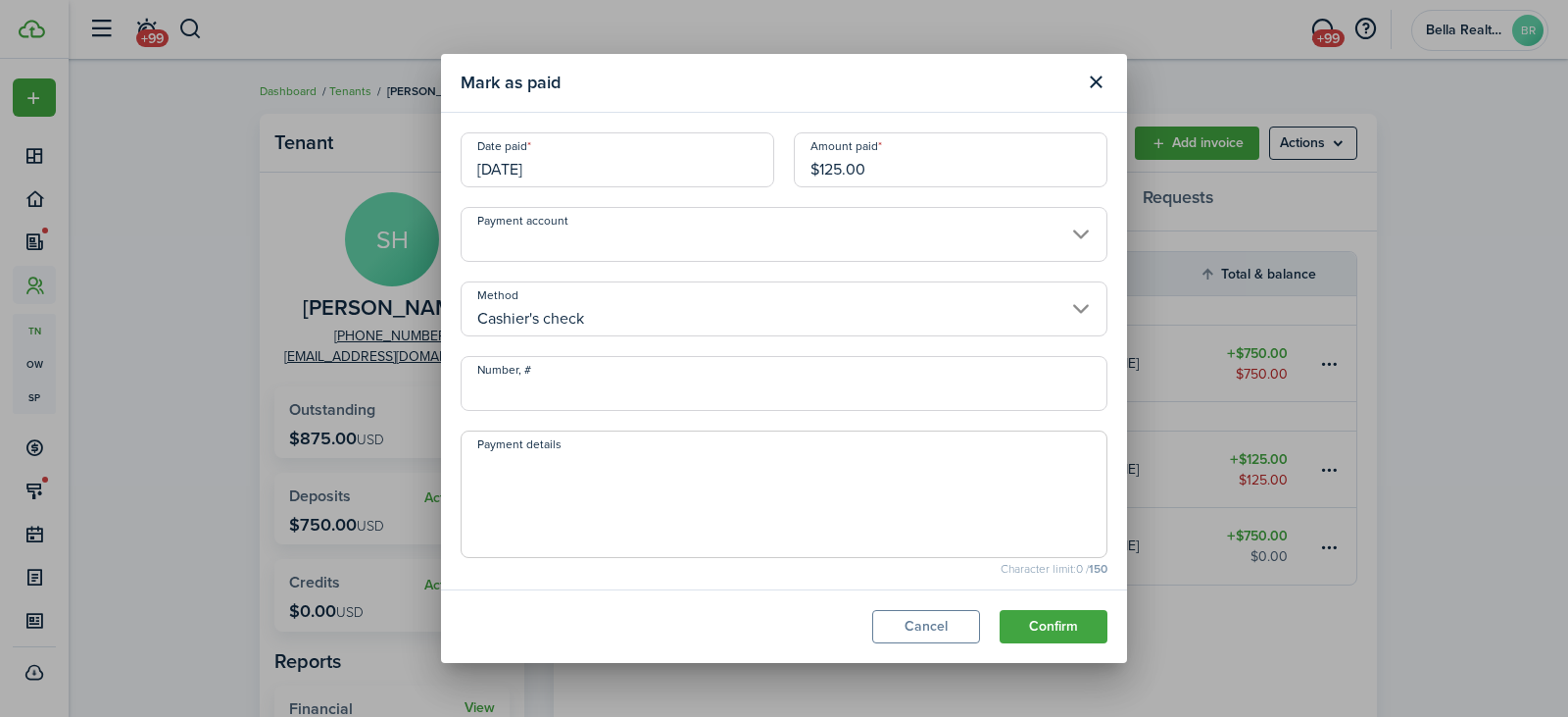
click at [530, 386] on input "Number, #" at bounding box center [784, 383] width 647 height 55
type input "20503235"
click at [579, 506] on textarea "Payment details" at bounding box center [784, 500] width 645 height 94
type textarea "Cashier check 20503235 for the total of $5250 $750 Security deposit $4500 Rent"
drag, startPoint x: 861, startPoint y: 170, endPoint x: 785, endPoint y: 170, distance: 76.0
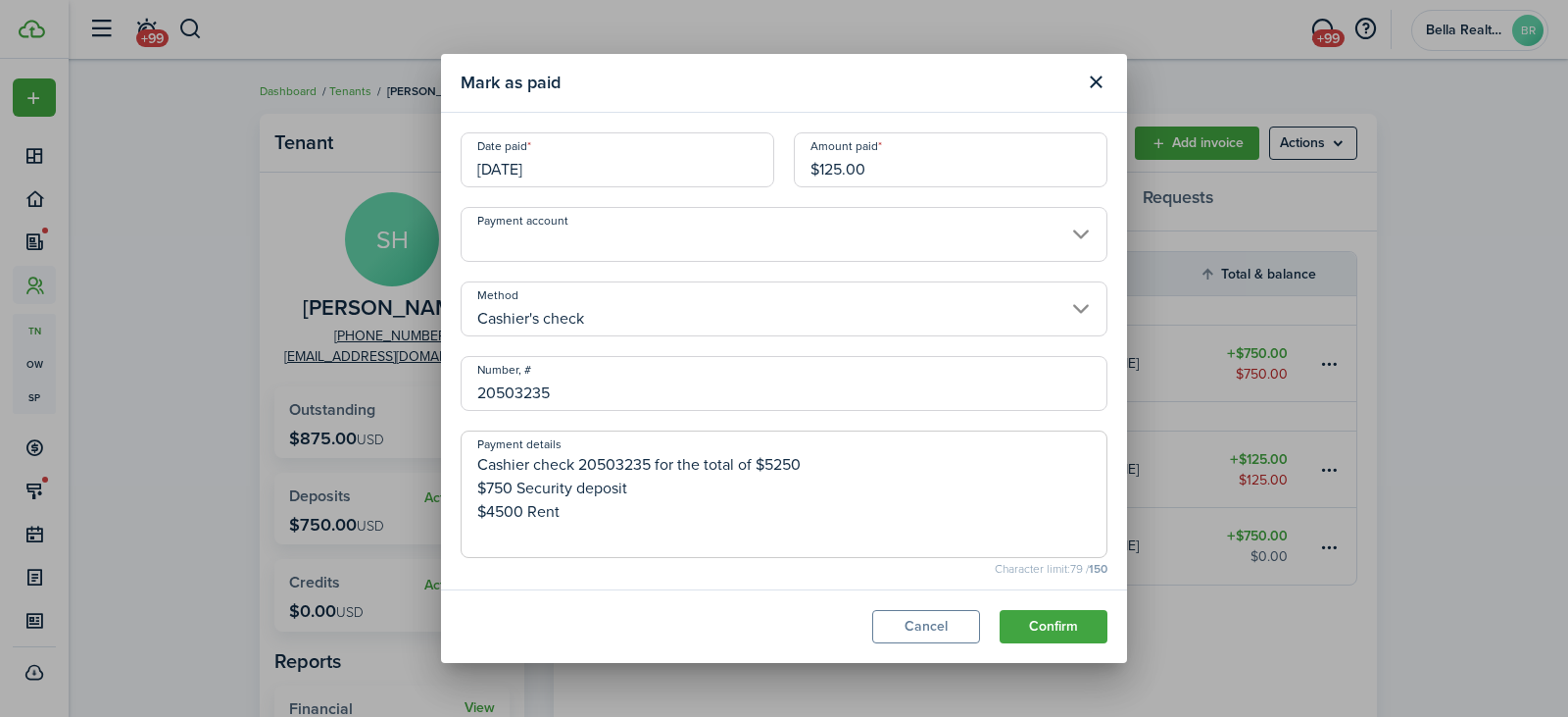
click at [793, 170] on input "$125.00" at bounding box center [950, 160] width 314 height 55
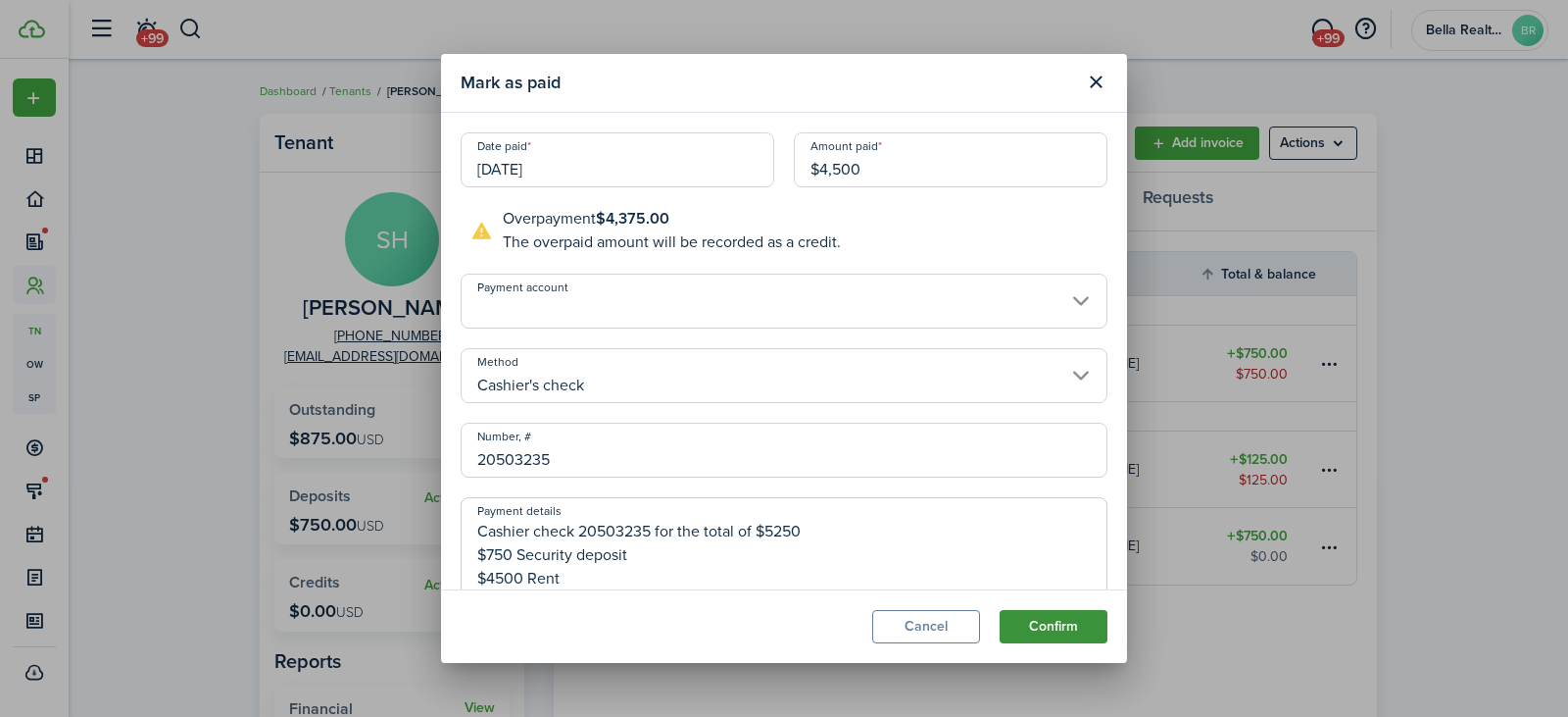
type input "$4,500.00"
click at [1025, 614] on button "Confirm" at bounding box center [1054, 625] width 108 height 33
